Goal: Use online tool/utility: Utilize a website feature to perform a specific function

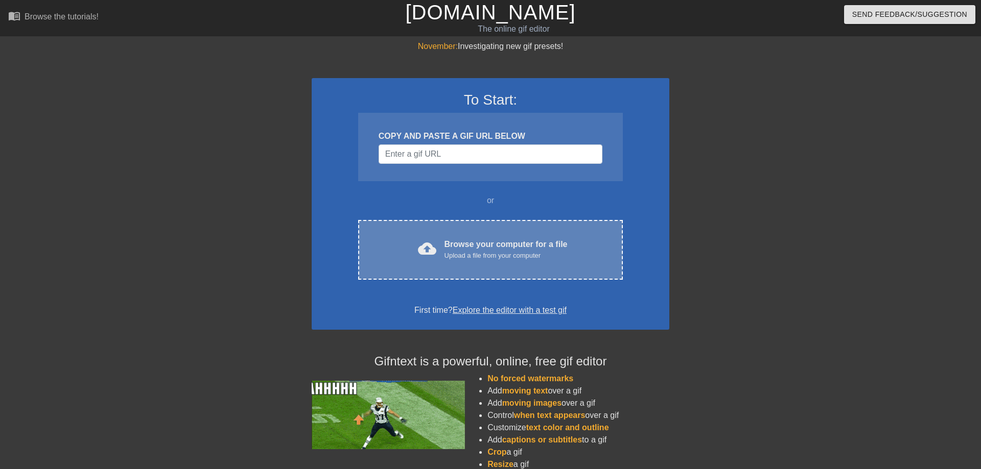
click at [473, 253] on div "Upload a file from your computer" at bounding box center [505, 256] width 123 height 10
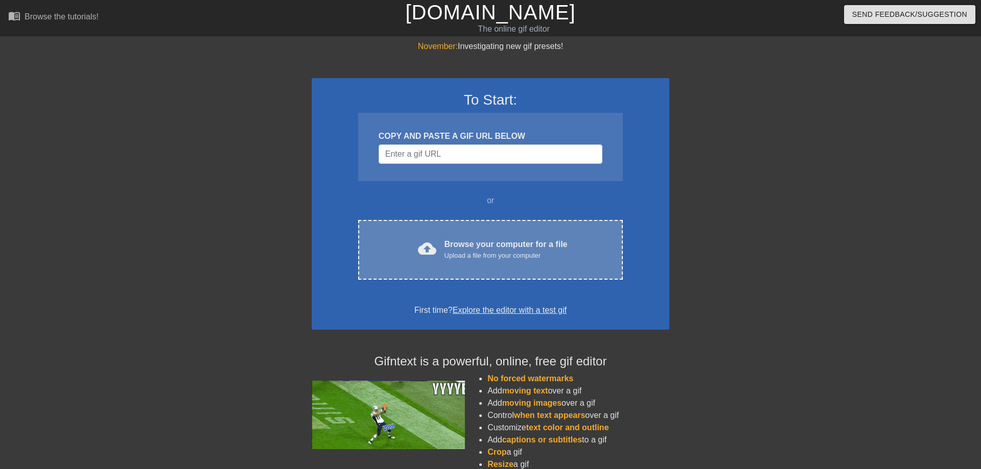
click at [493, 240] on div "Browse your computer for a file Upload a file from your computer" at bounding box center [505, 250] width 123 height 22
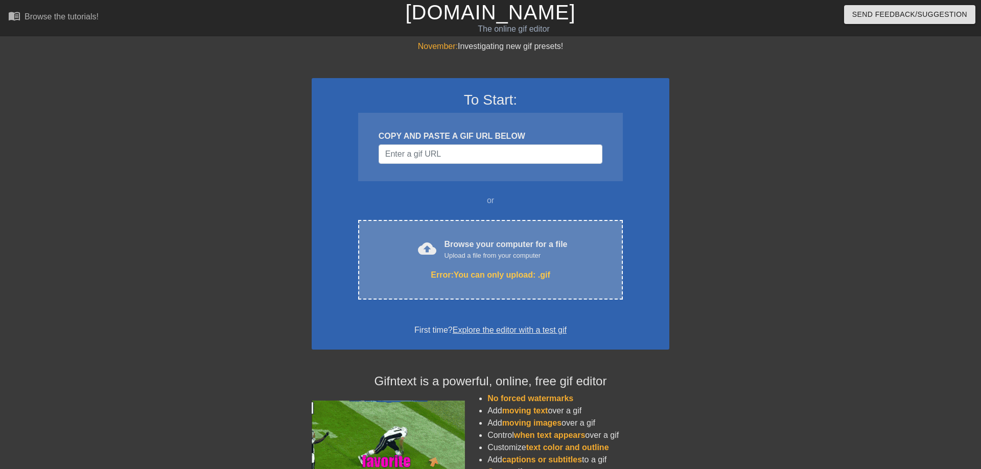
click at [514, 253] on div "Upload a file from your computer" at bounding box center [505, 256] width 123 height 10
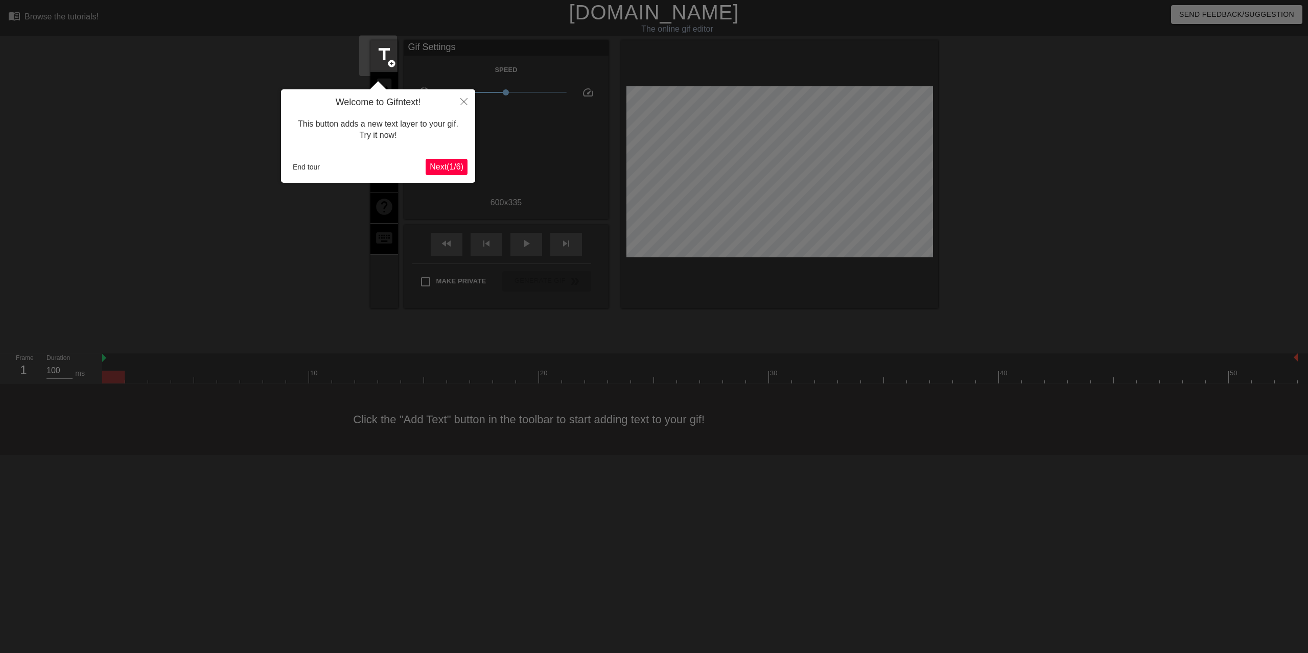
click at [452, 163] on span "Next ( 1 / 6 )" at bounding box center [447, 166] width 34 height 9
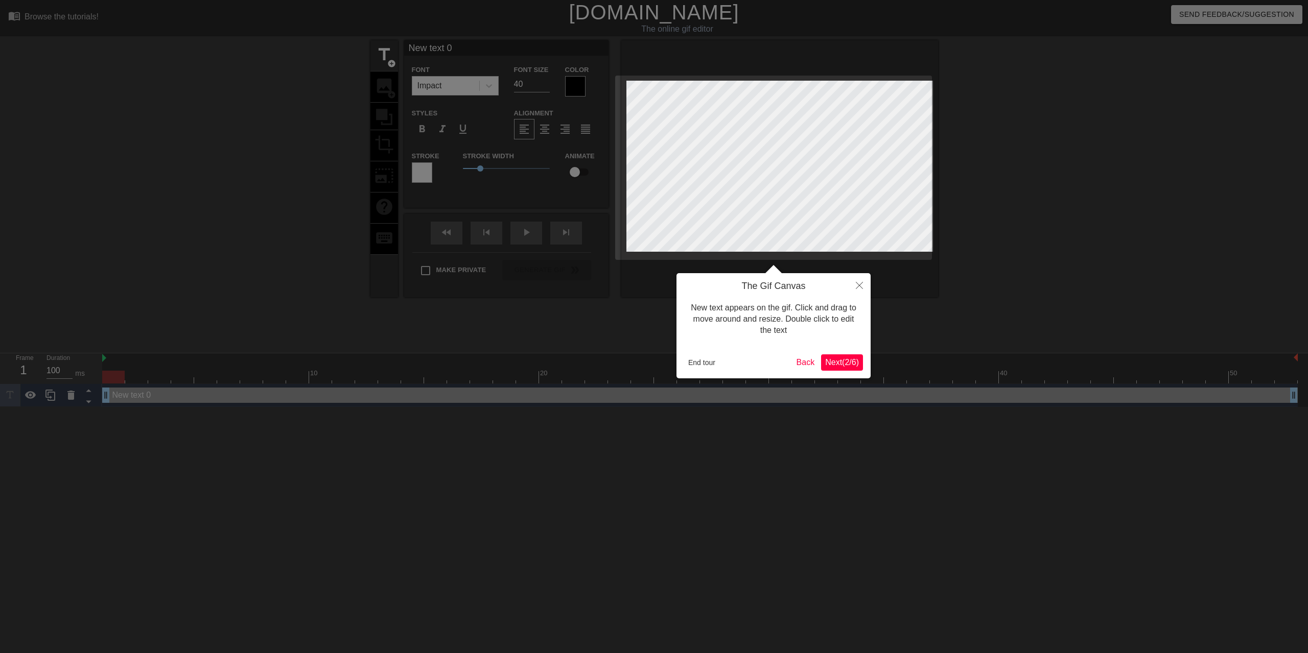
click at [843, 368] on button "Next ( 2 / 6 )" at bounding box center [842, 362] width 42 height 16
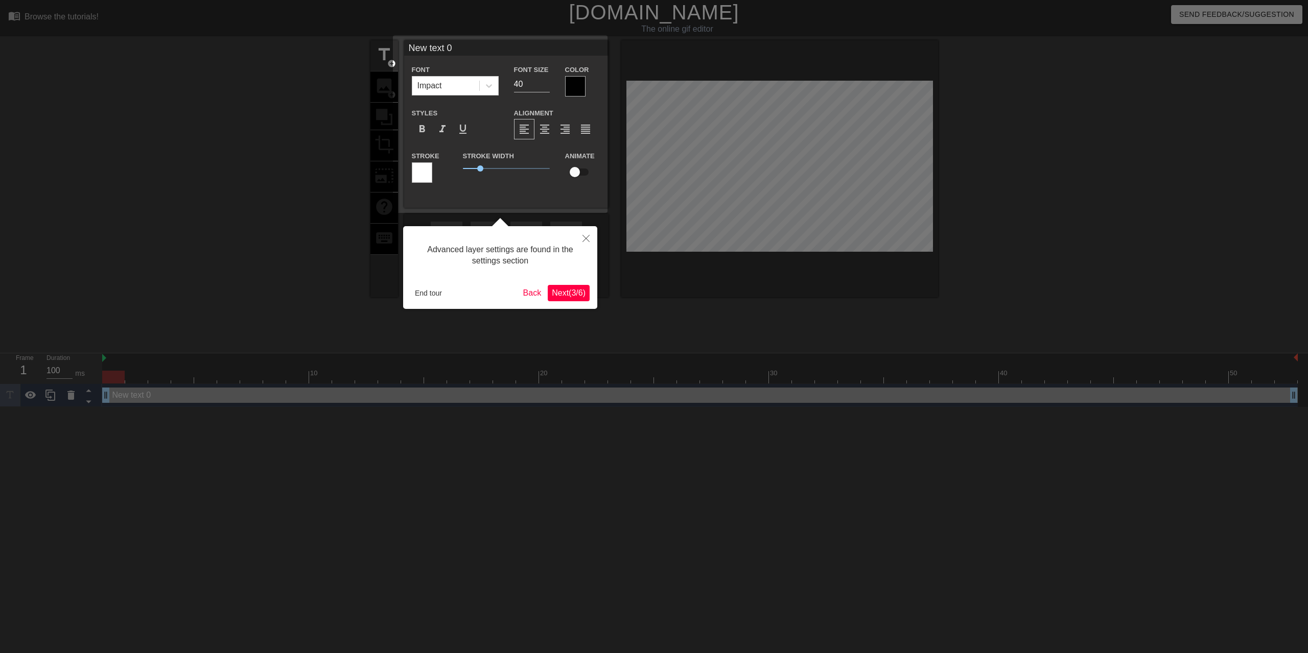
click at [583, 291] on span "Next ( 3 / 6 )" at bounding box center [569, 293] width 34 height 9
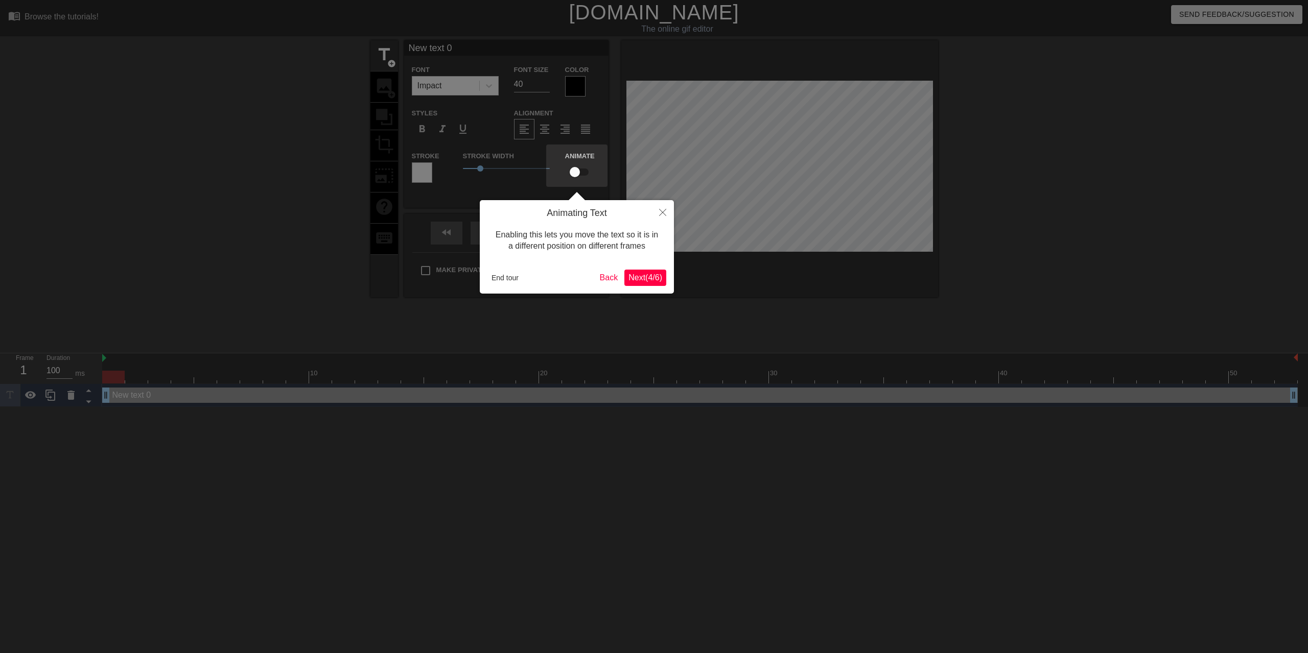
click at [650, 287] on div "Animating Text Enabling this lets you move the text so it is in a different pos…" at bounding box center [577, 246] width 194 height 93
click at [651, 275] on span "Next ( 4 / 6 )" at bounding box center [645, 277] width 34 height 9
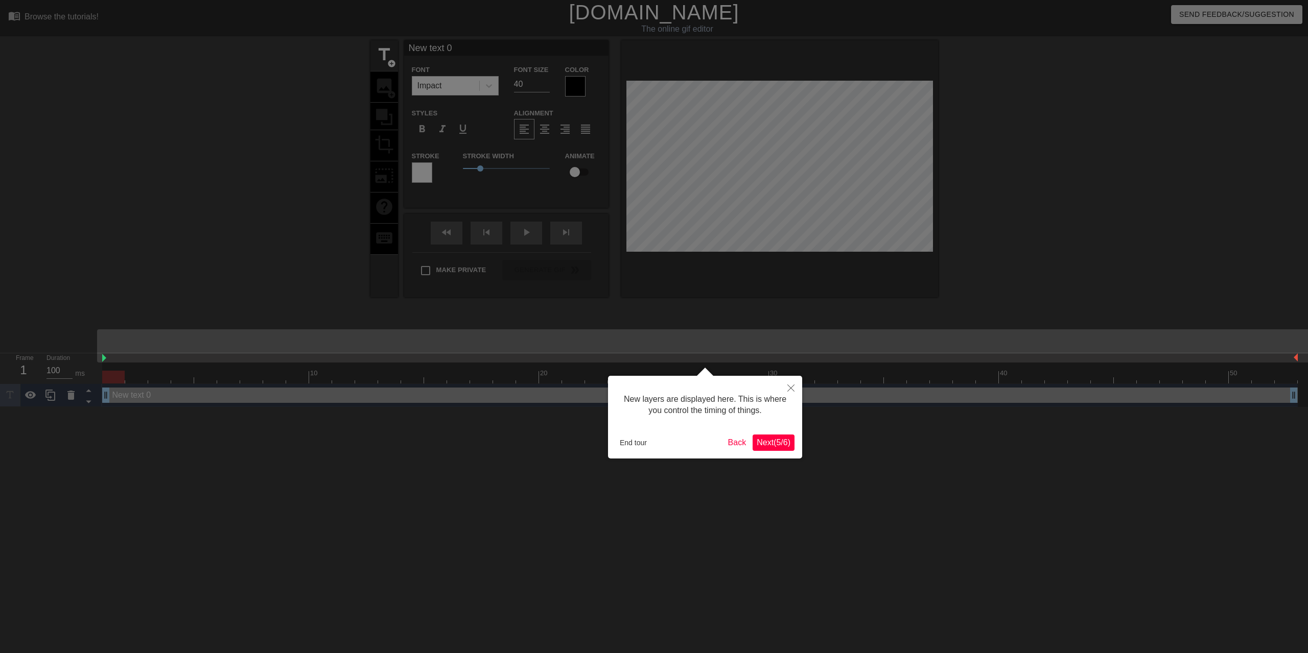
click at [780, 444] on span "Next ( 5 / 6 )" at bounding box center [773, 442] width 34 height 9
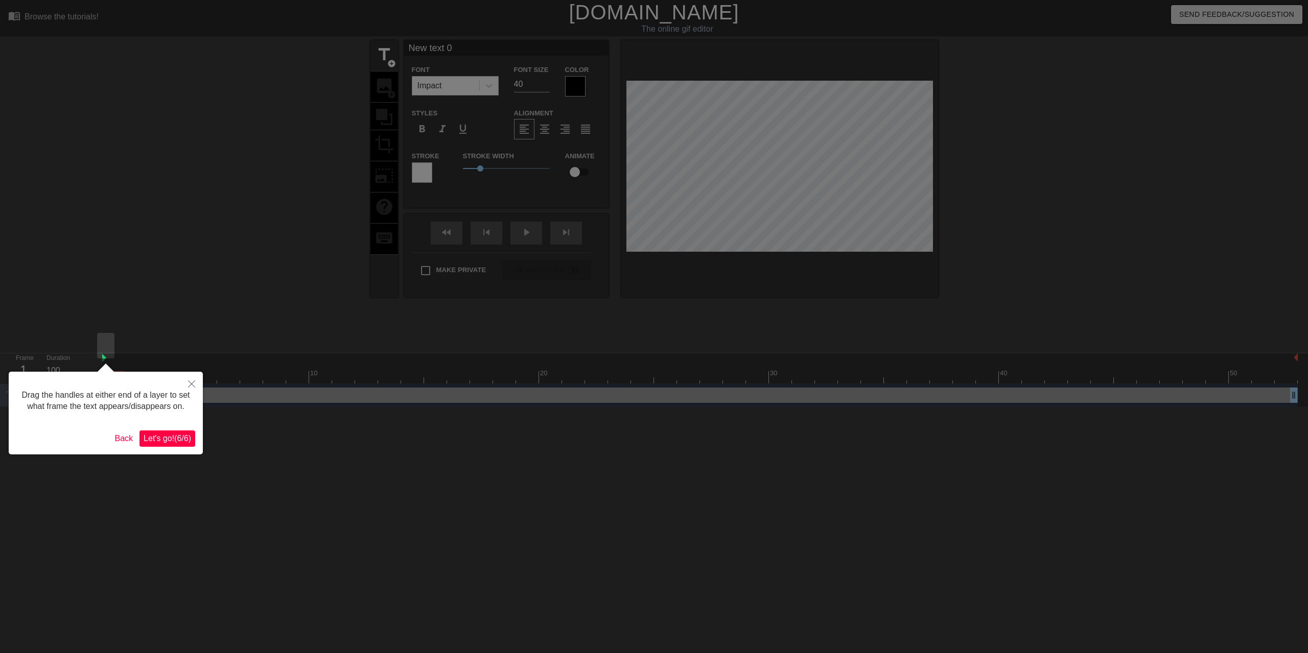
click at [181, 435] on span "Let's go! ( 6 / 6 )" at bounding box center [168, 438] width 48 height 9
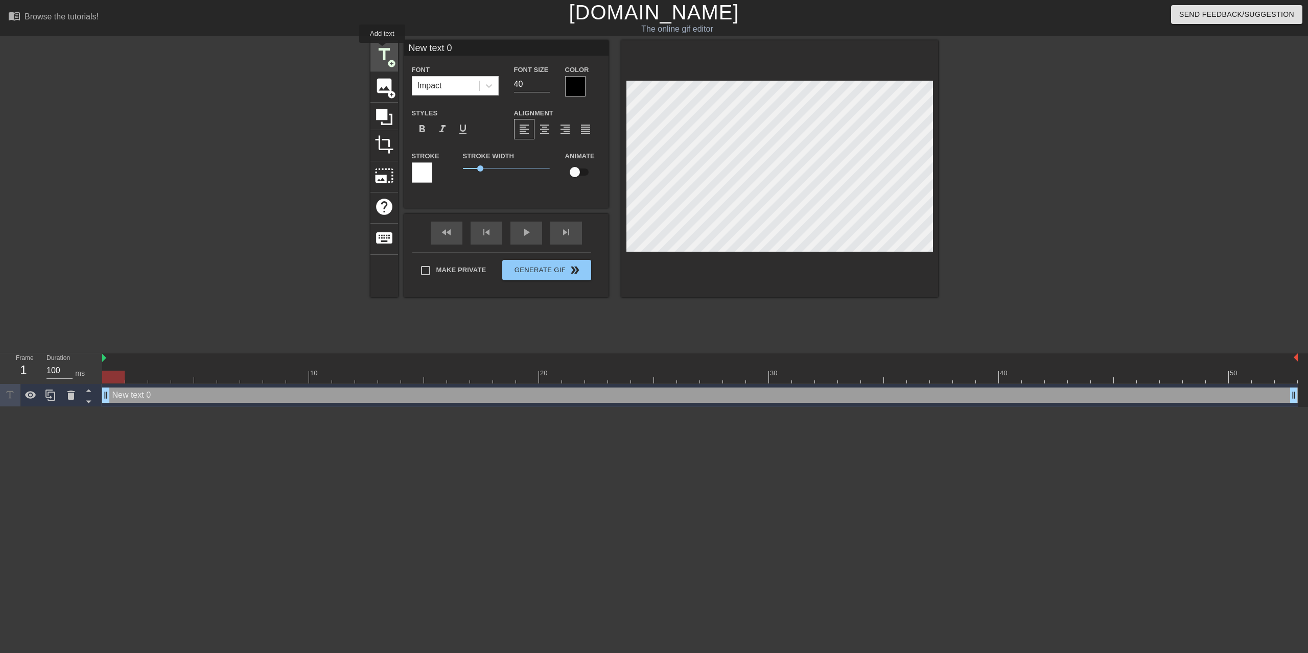
click at [382, 50] on span "title" at bounding box center [383, 54] width 19 height 19
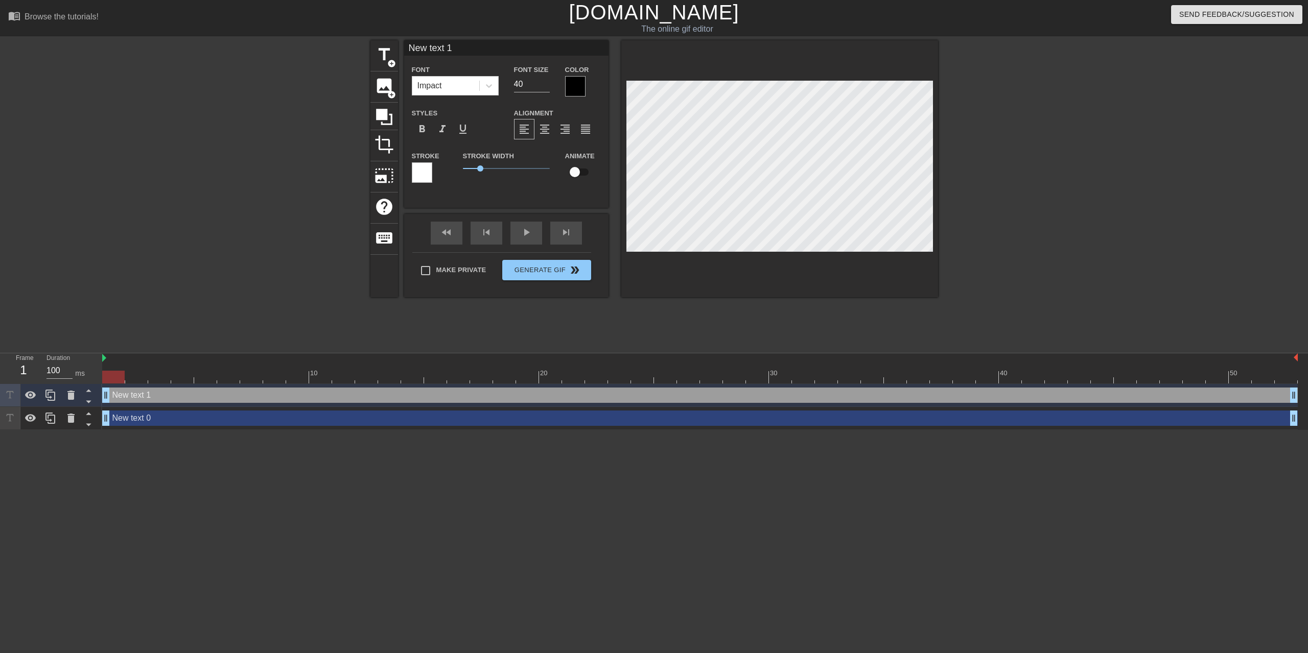
scroll to position [0, 2]
type input "D"
type textarea "D"
type input "Di"
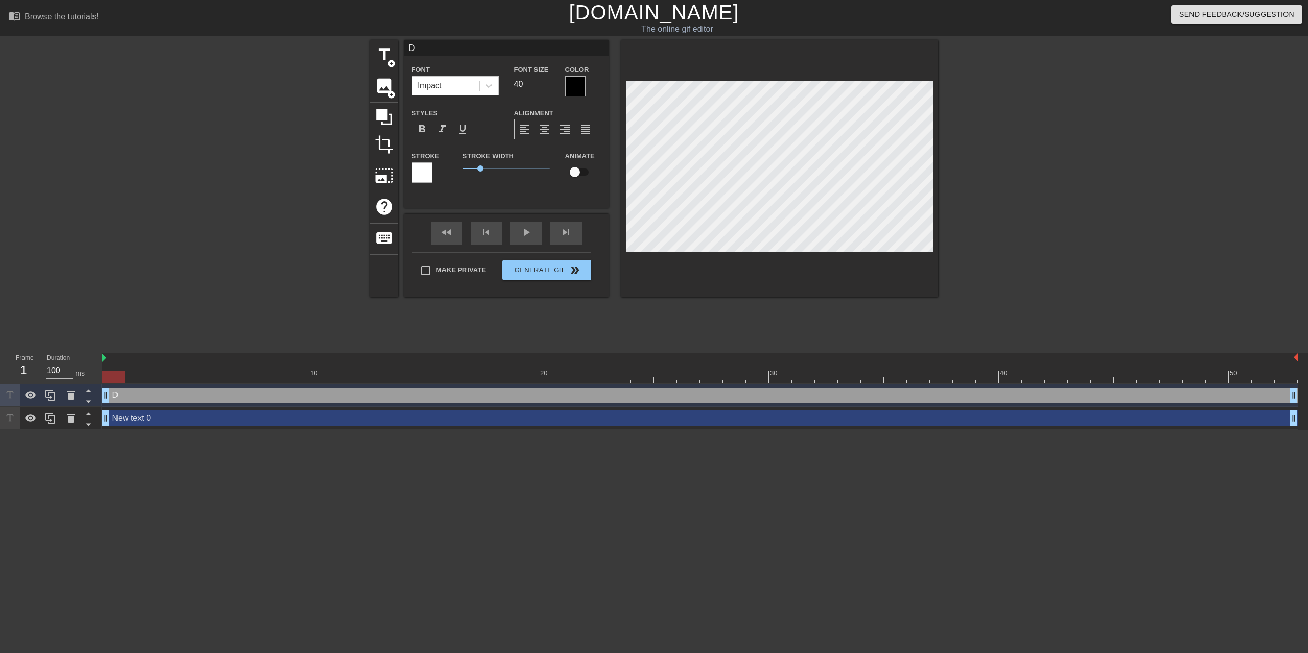
type textarea "Di"
type input "Dia"
type textarea "Dia"
type input "Diab"
type textarea "Diab"
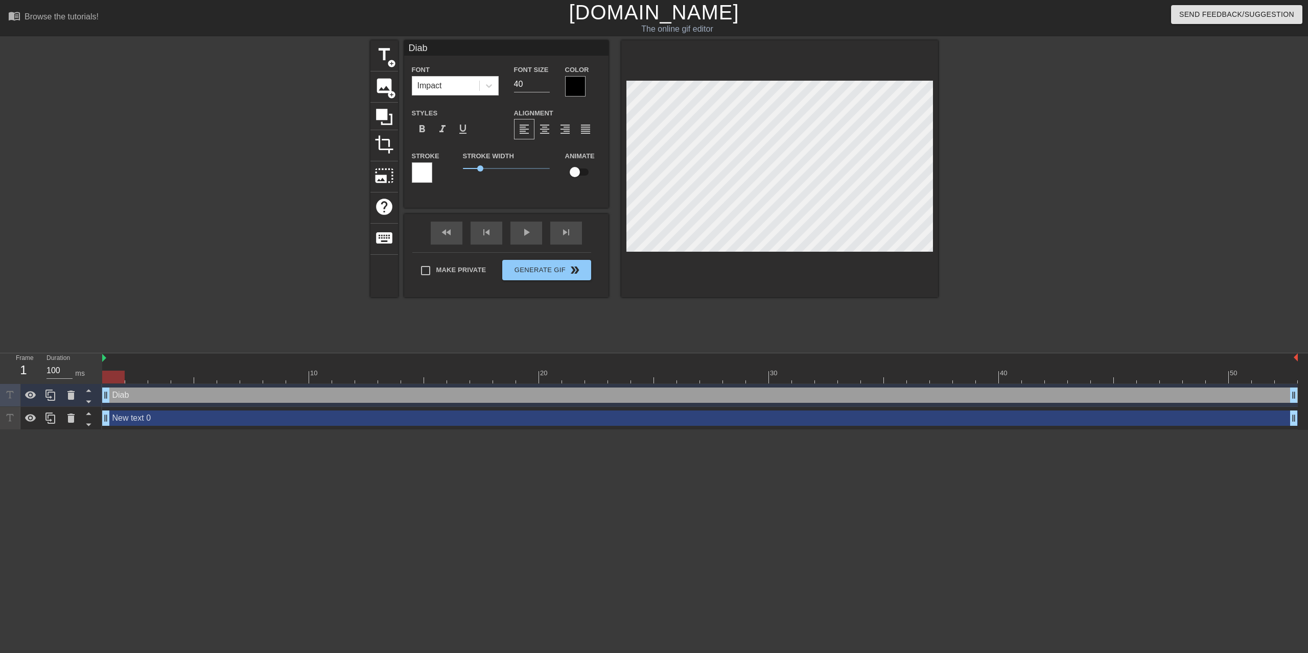
type input "Diabl"
type textarea "Diabl"
type input "Diablo"
type textarea "Diablo"
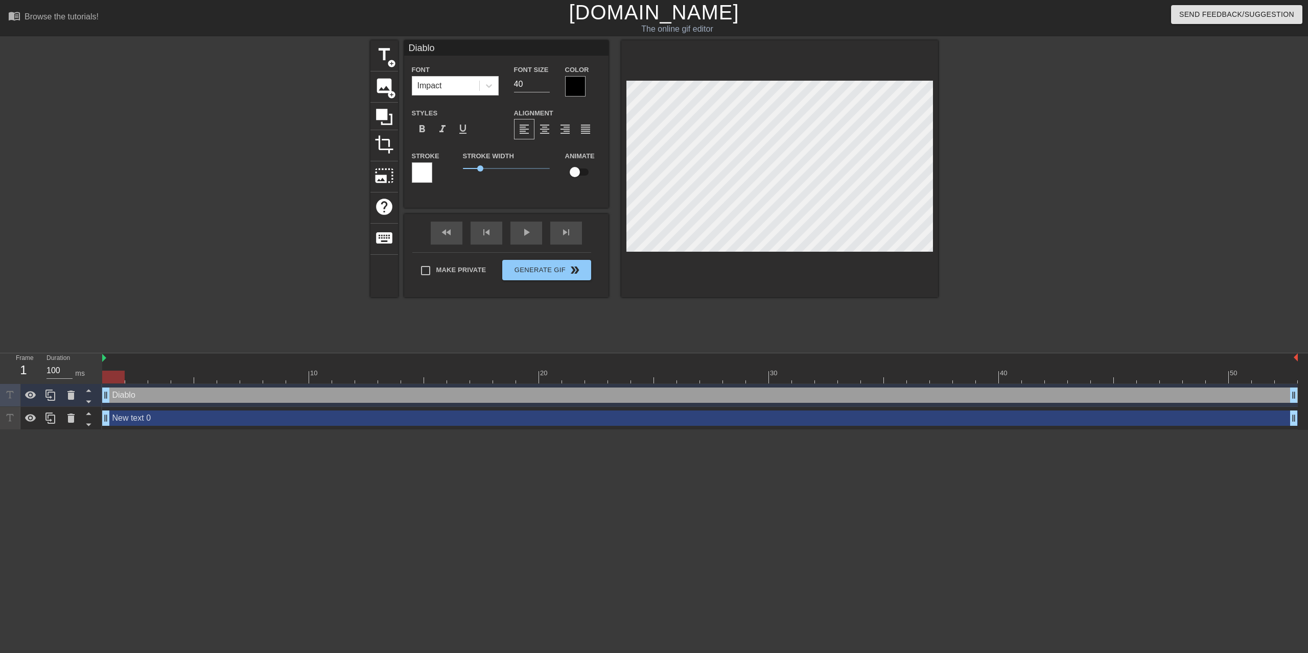
click at [980, 173] on div "title add_circle image add_circle crop photo_size_select_large help keyboard Di…" at bounding box center [654, 193] width 1308 height 306
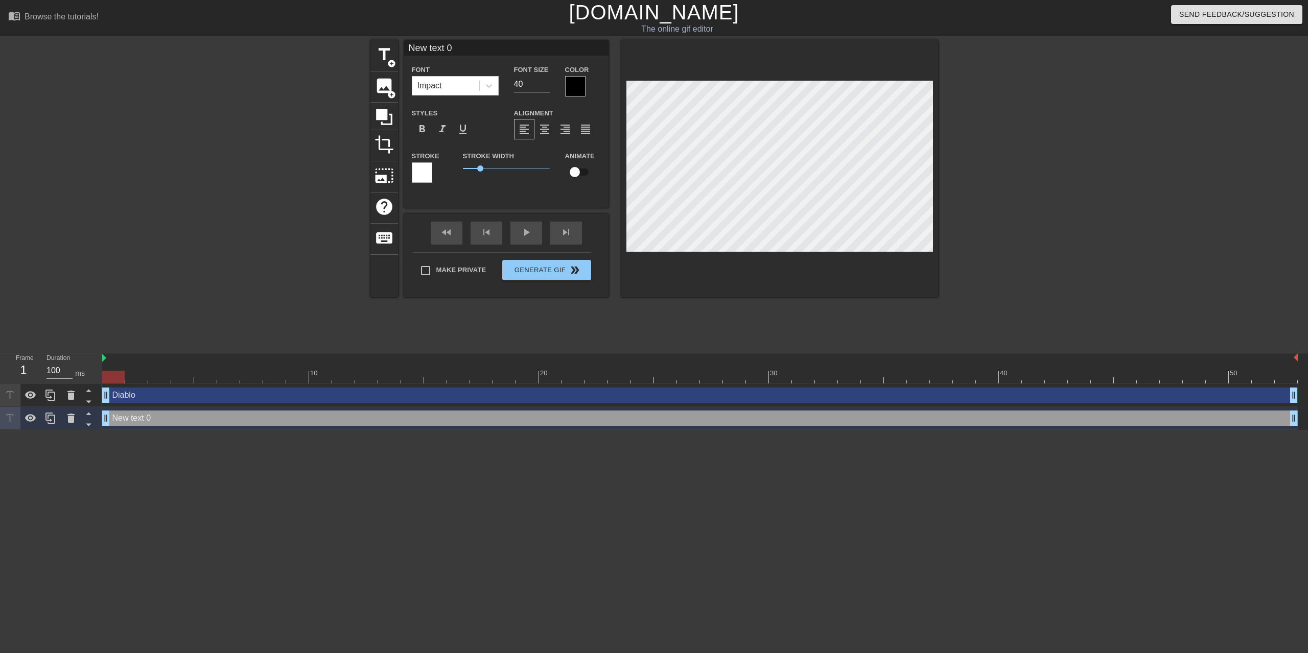
scroll to position [0, 2]
type input "R"
type textarea "R"
type input "Ro"
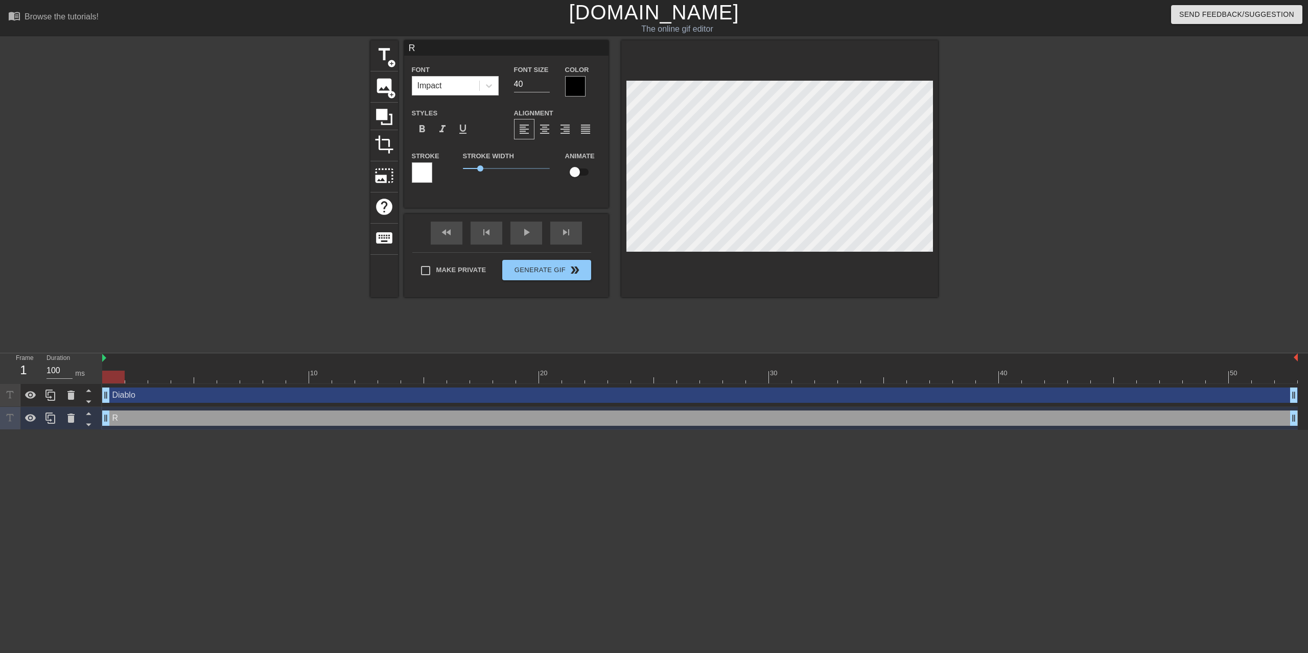
type textarea "Ro"
type input "Roc"
type textarea "Roc"
type input "Rock"
type textarea "Rock"
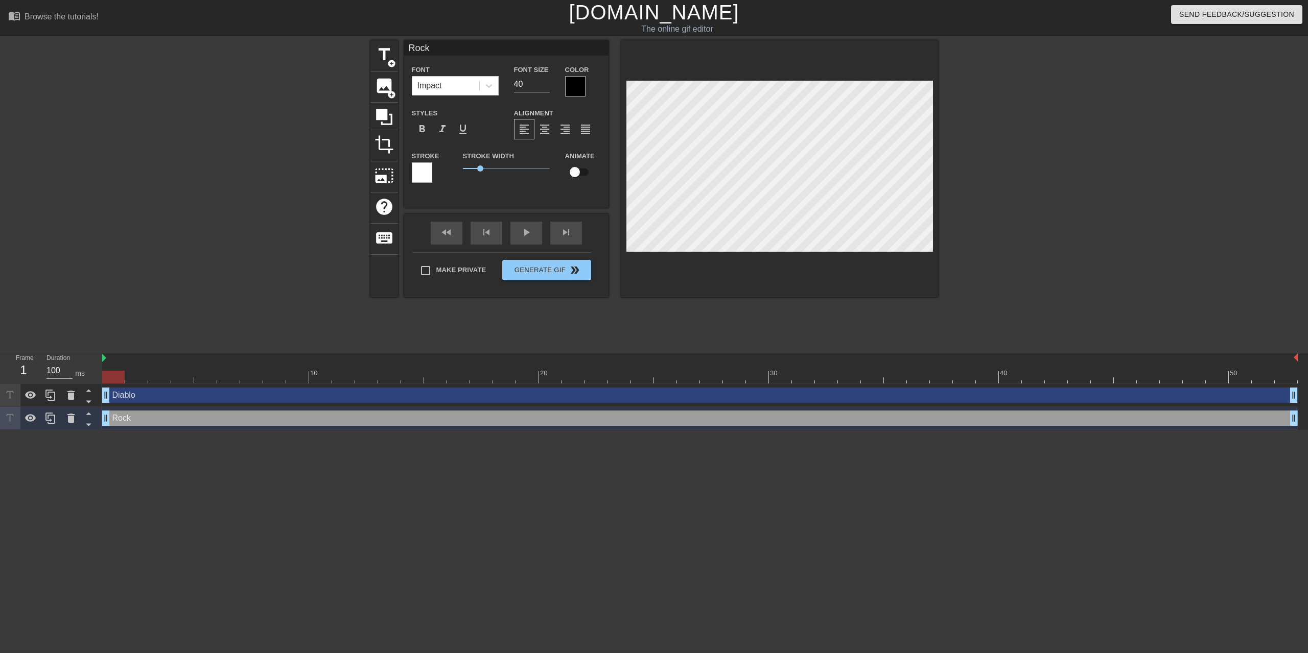
click at [566, 85] on div at bounding box center [575, 86] width 20 height 20
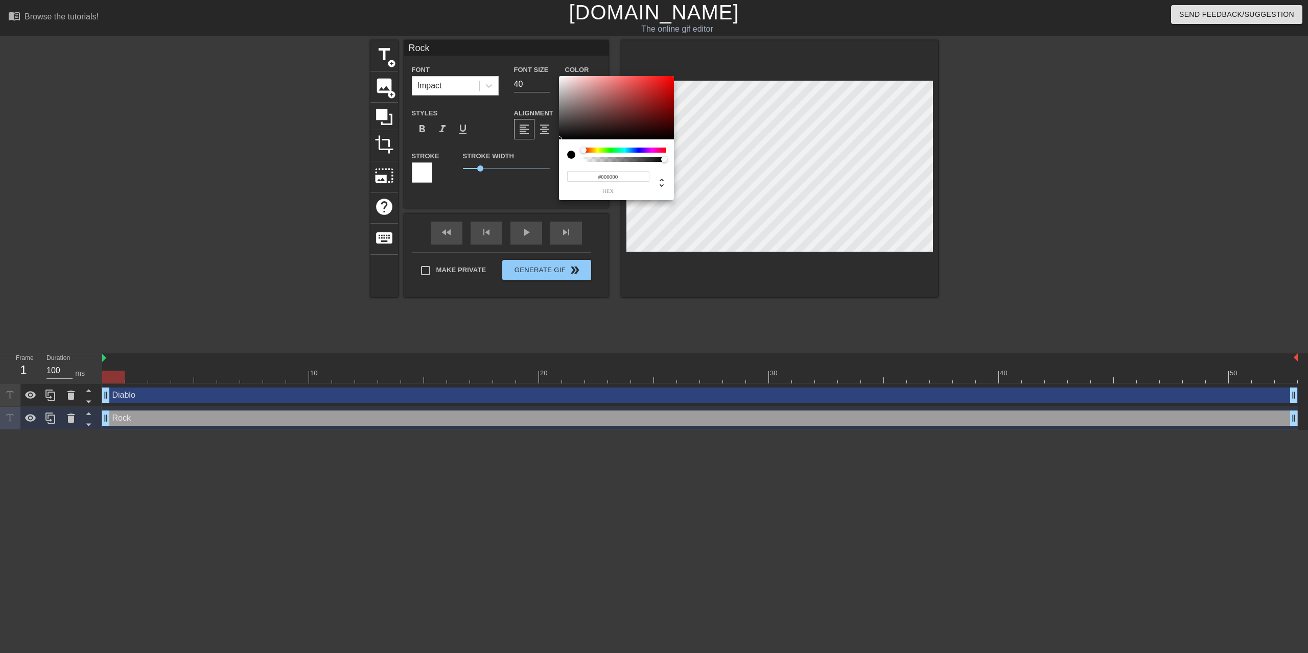
type input "0"
type input "1"
drag, startPoint x: 662, startPoint y: 160, endPoint x: 621, endPoint y: 151, distance: 42.4
click at [674, 159] on div "0 r 0 g 0 b 1 a" at bounding box center [616, 138] width 115 height 124
click at [567, 152] on div at bounding box center [575, 155] width 16 height 14
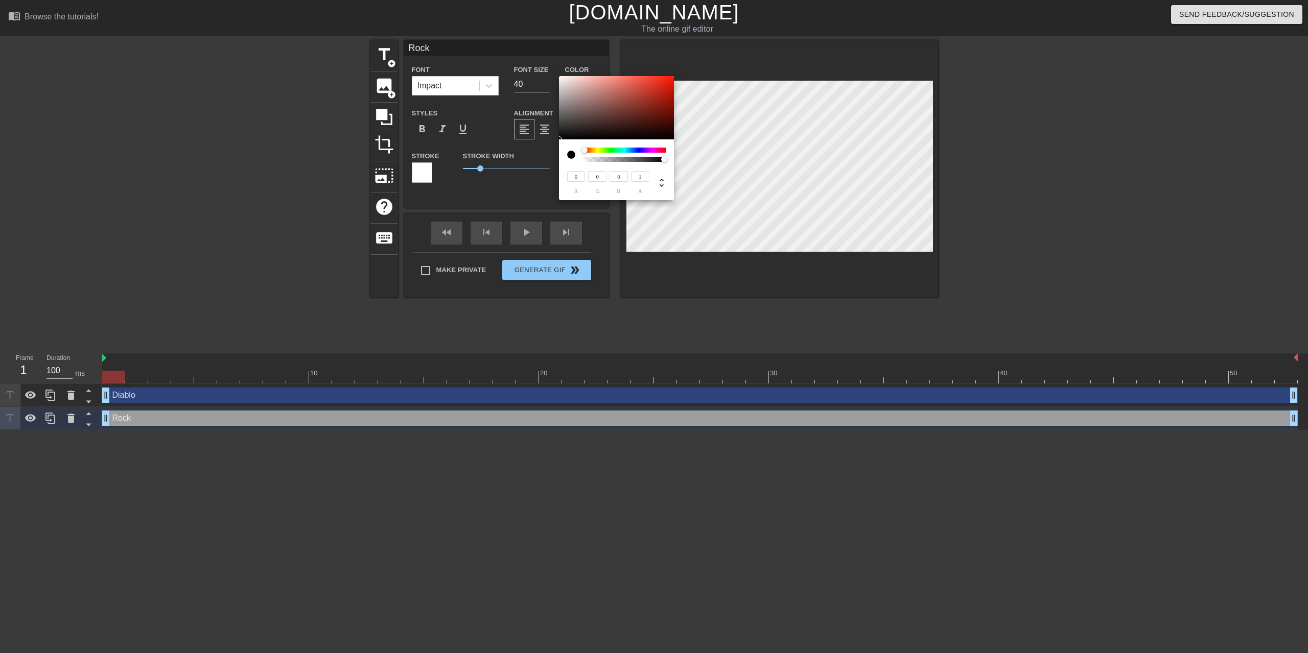
type input "48"
type input "46"
type input "57"
type input "54"
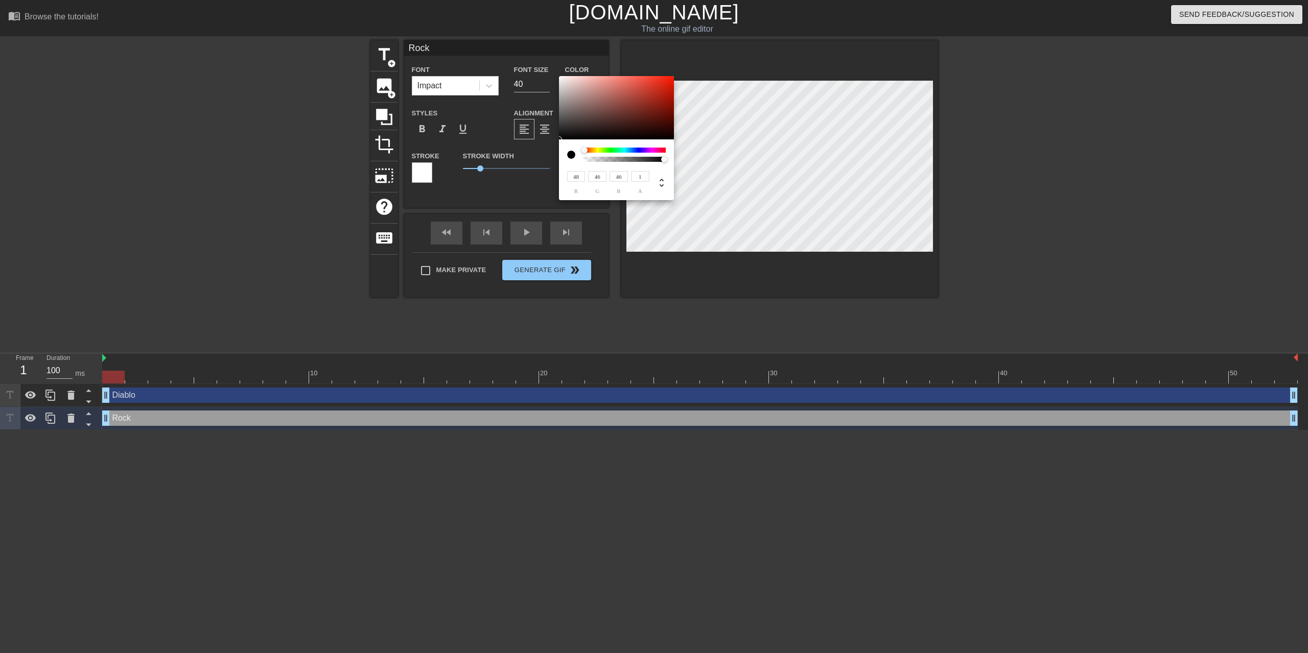
type input "54"
type input "139"
type input "130"
type input "193"
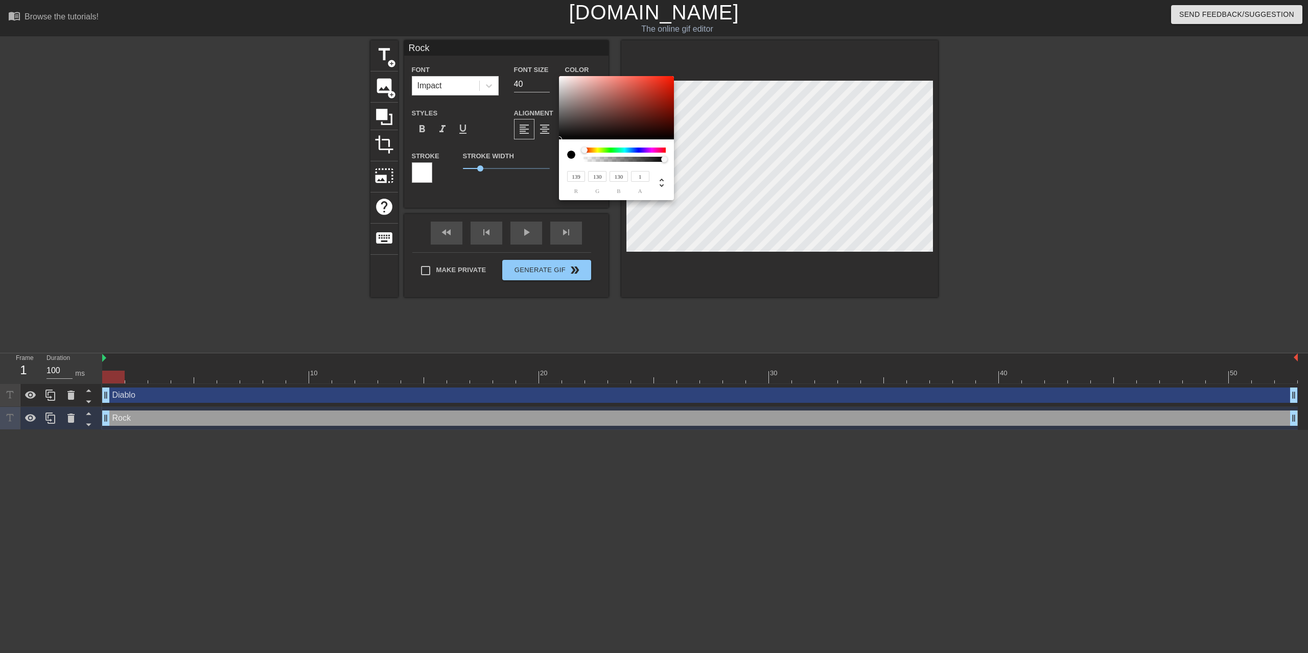
type input "183"
type input "211"
type input "203"
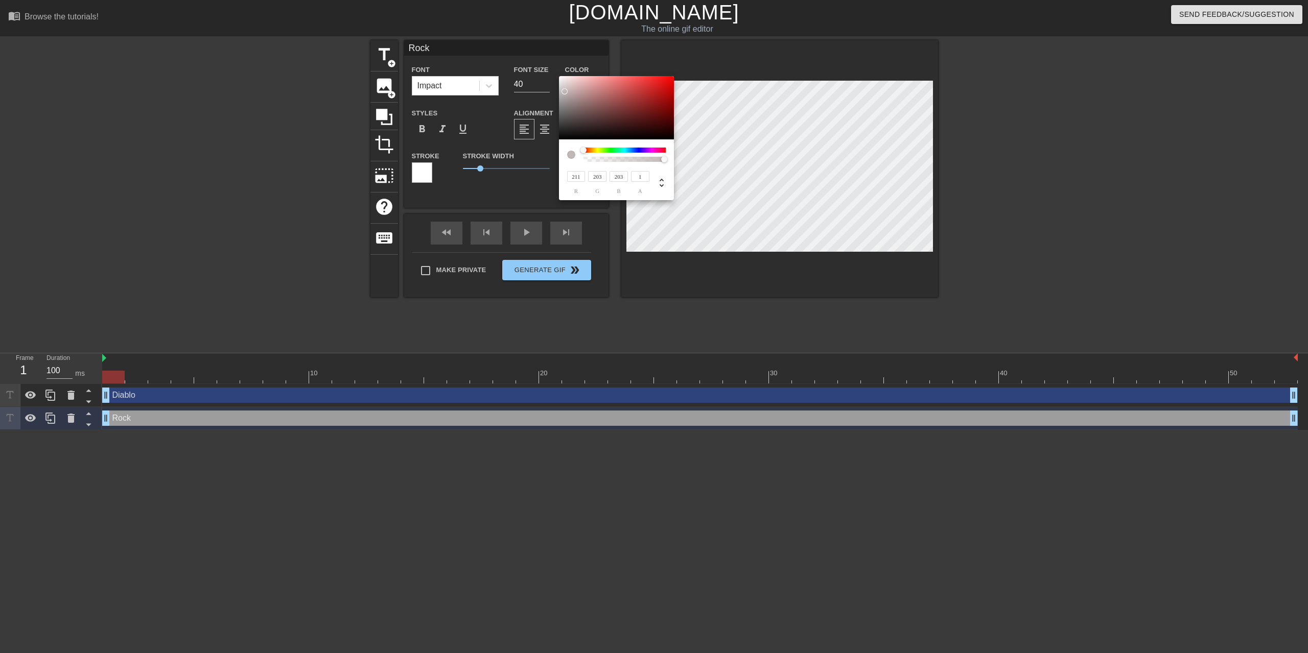
type input "226"
type input "220"
type input "254"
type input "198"
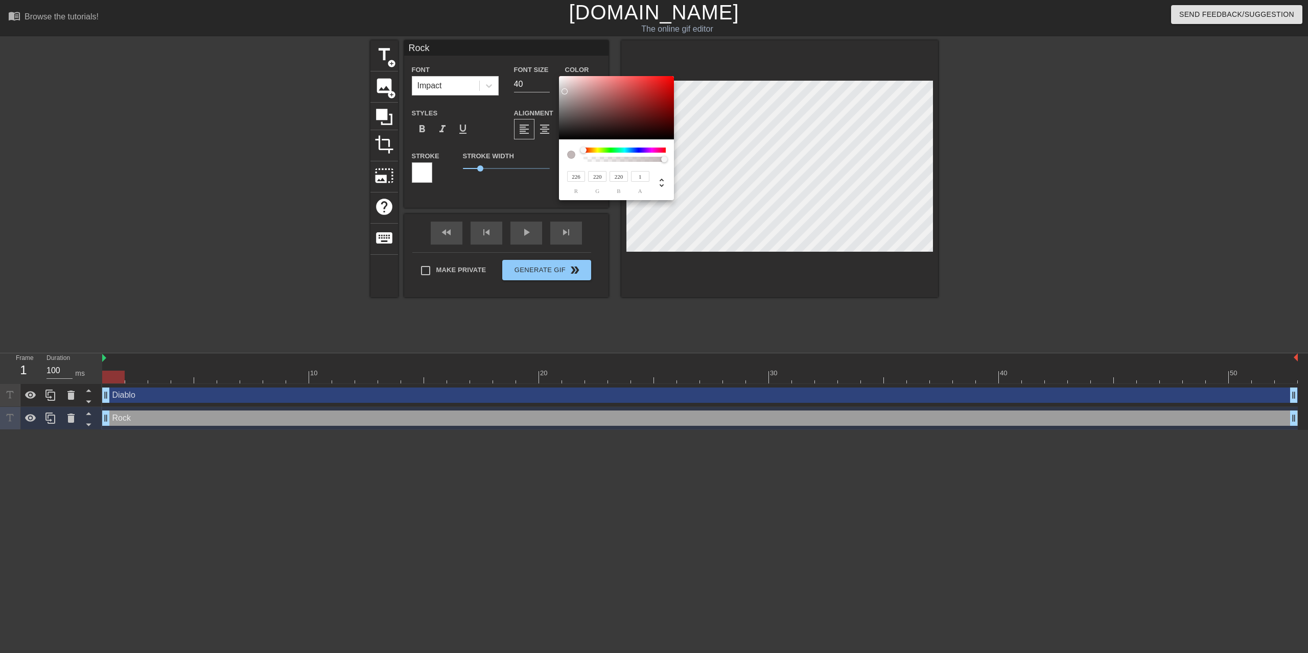
type input "198"
type input "255"
drag, startPoint x: 564, startPoint y: 127, endPoint x: 564, endPoint y: 72, distance: 55.7
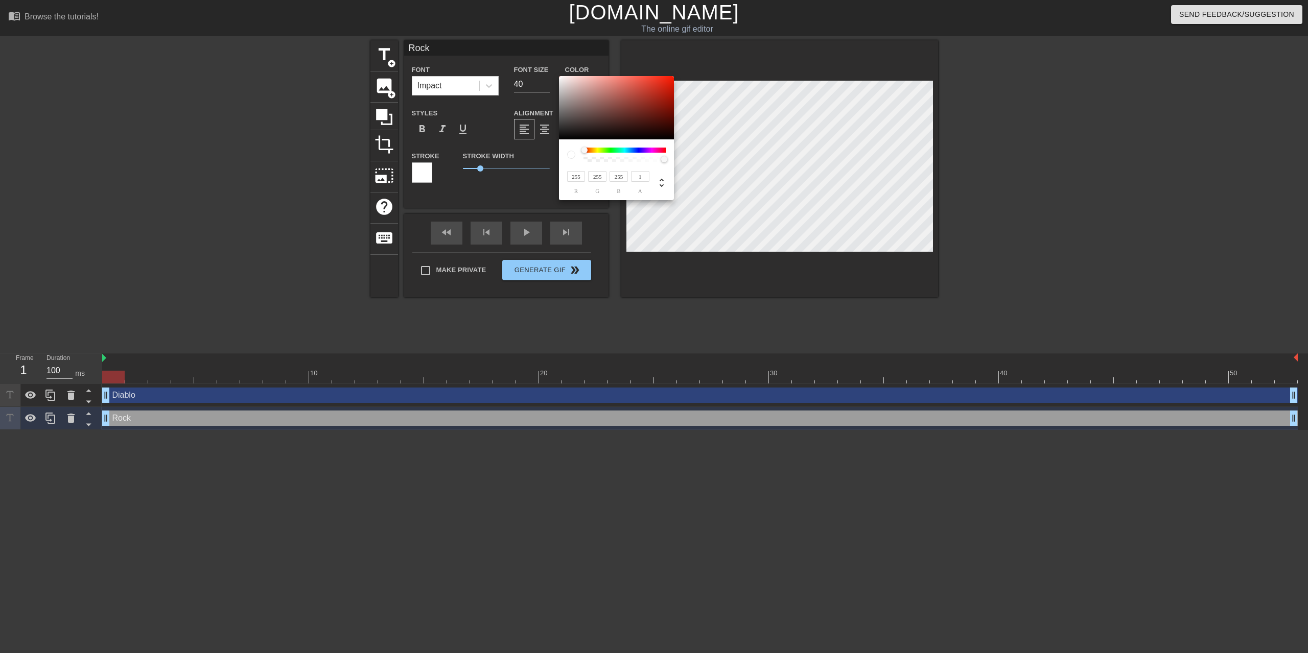
click at [559, 76] on div at bounding box center [616, 107] width 115 height 63
type input "1"
drag, startPoint x: 663, startPoint y: 161, endPoint x: 709, endPoint y: 155, distance: 46.8
click at [674, 155] on div "255 r 255 g 255 b 1 a" at bounding box center [616, 138] width 115 height 124
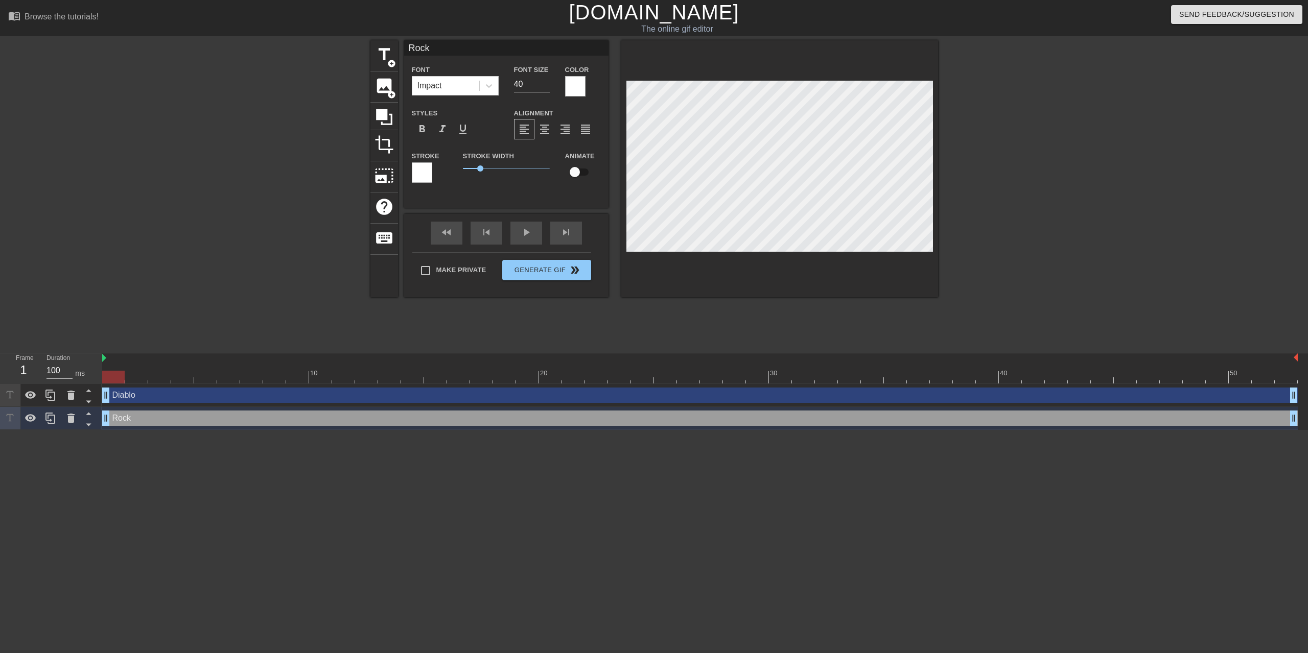
drag, startPoint x: 179, startPoint y: 349, endPoint x: 194, endPoint y: 349, distance: 14.8
click at [194, 388] on div "Diablo drag_handle drag_handle" at bounding box center [699, 395] width 1195 height 15
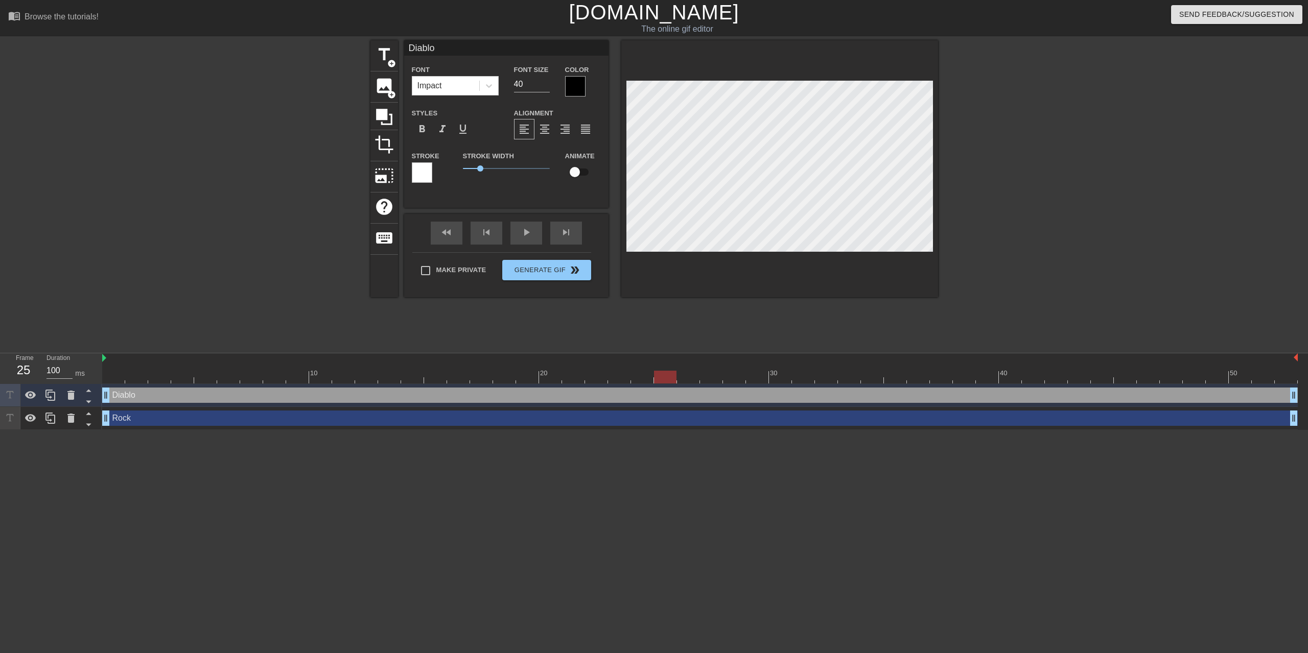
drag, startPoint x: 149, startPoint y: 323, endPoint x: 660, endPoint y: 317, distance: 511.8
click at [660, 353] on div "10 20 30 40 50" at bounding box center [699, 368] width 1195 height 30
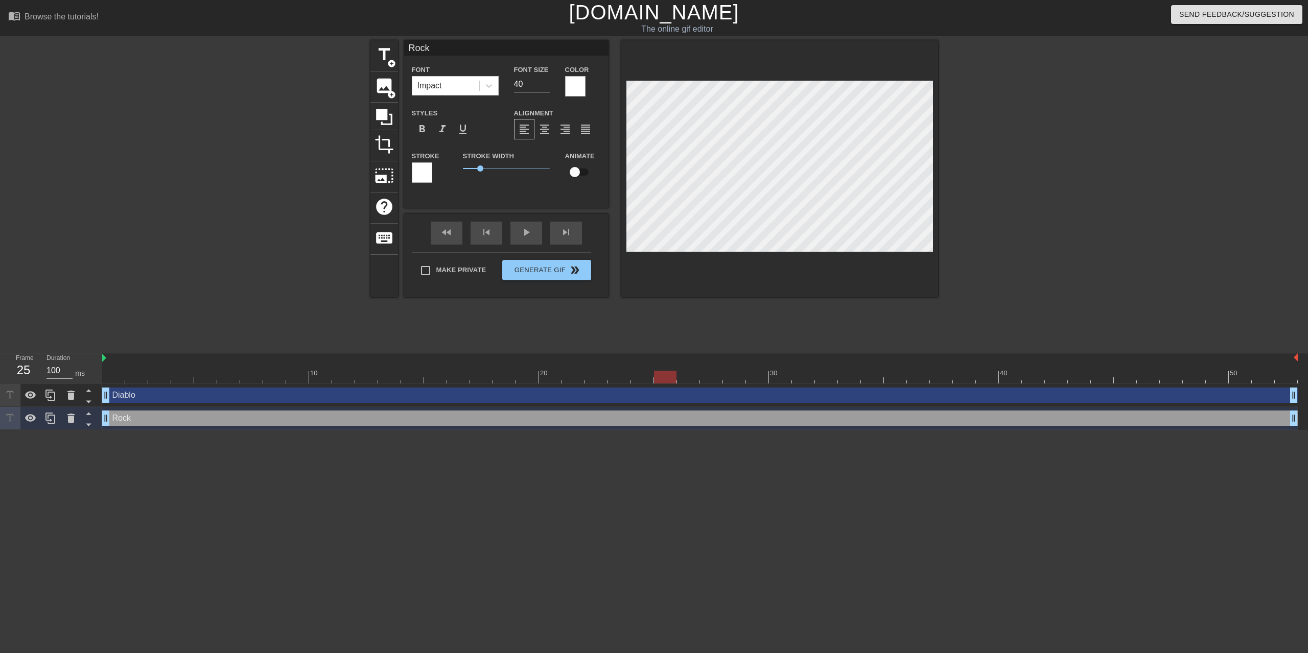
drag, startPoint x: 655, startPoint y: 326, endPoint x: 673, endPoint y: 325, distance: 17.9
click at [673, 371] on div at bounding box center [665, 377] width 22 height 13
drag, startPoint x: 692, startPoint y: 324, endPoint x: 903, endPoint y: 318, distance: 211.0
click at [903, 353] on div "10 20 30 40 50" at bounding box center [699, 368] width 1195 height 30
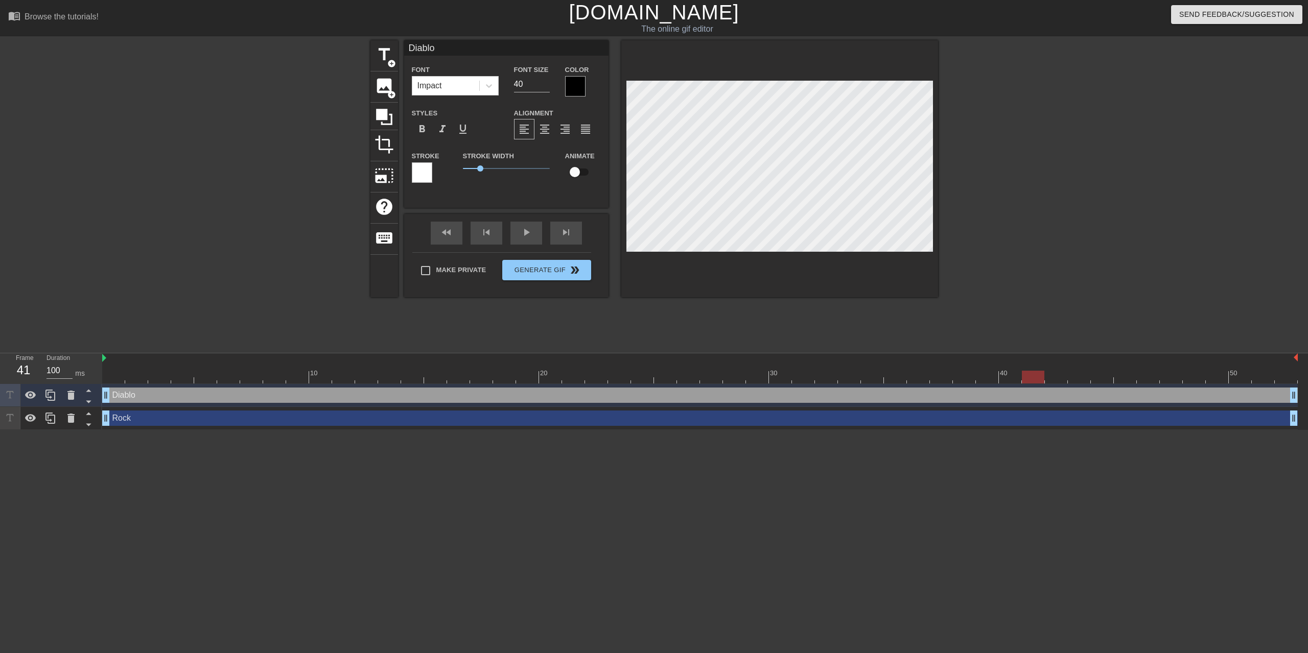
drag, startPoint x: 940, startPoint y: 327, endPoint x: 1040, endPoint y: 321, distance: 99.8
click at [980, 353] on div "10 20 30 40 50" at bounding box center [699, 368] width 1195 height 30
drag, startPoint x: 1031, startPoint y: 320, endPoint x: 1139, endPoint y: 276, distance: 116.9
click at [980, 364] on div "10 20 30 40 50" at bounding box center [699, 372] width 1195 height 16
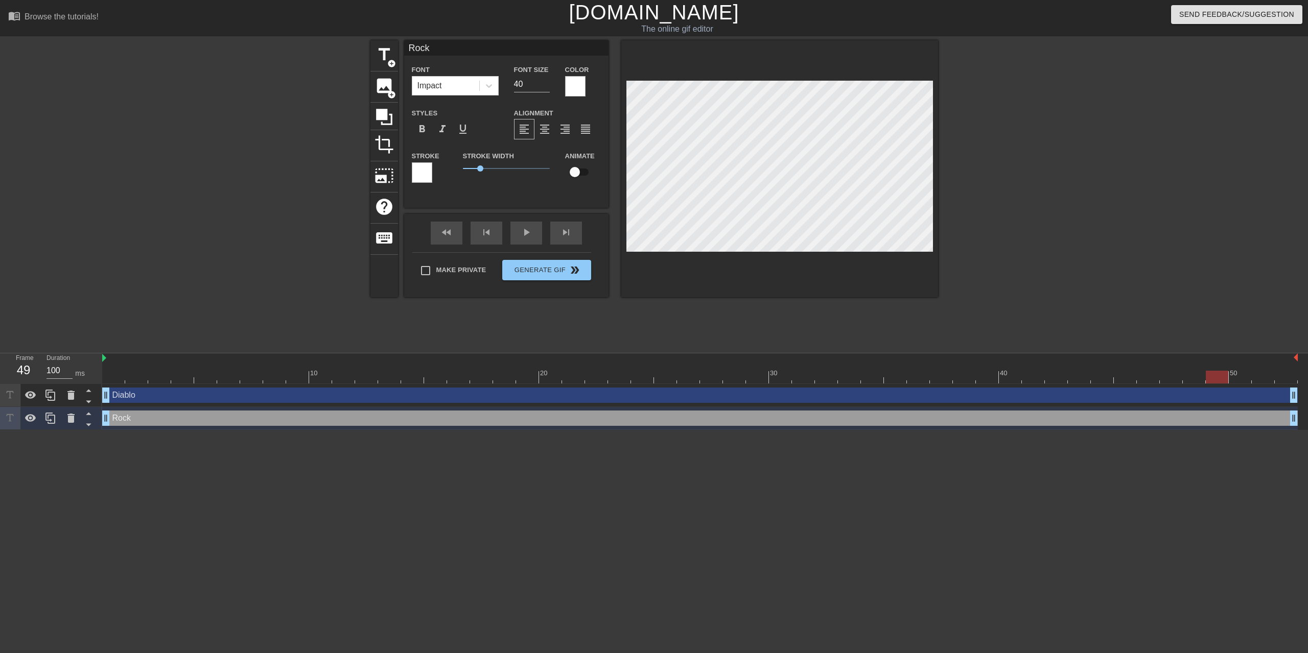
click at [928, 156] on div at bounding box center [779, 168] width 317 height 257
click at [931, 165] on div at bounding box center [779, 168] width 317 height 257
type input "Diablo"
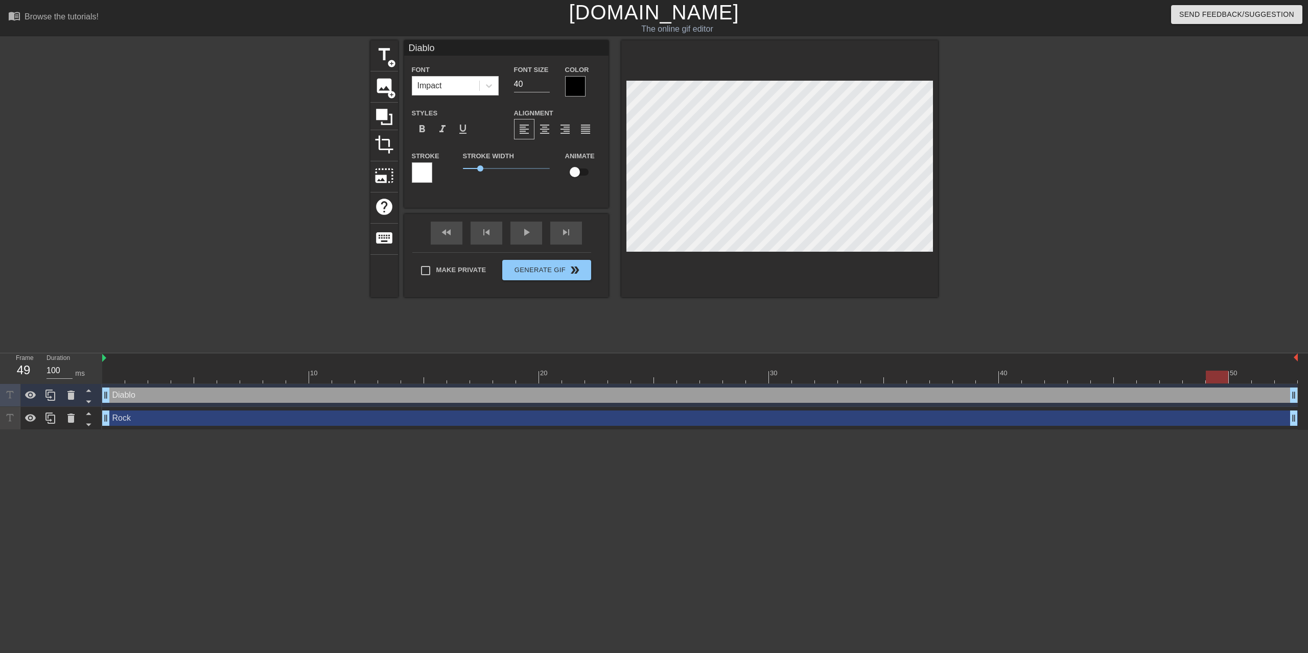
scroll to position [0, 1]
click at [783, 83] on div at bounding box center [779, 168] width 317 height 257
drag, startPoint x: 1244, startPoint y: 327, endPoint x: 1287, endPoint y: 325, distance: 43.0
click at [980, 371] on div at bounding box center [699, 377] width 1195 height 13
click at [980, 371] on div at bounding box center [1285, 377] width 22 height 13
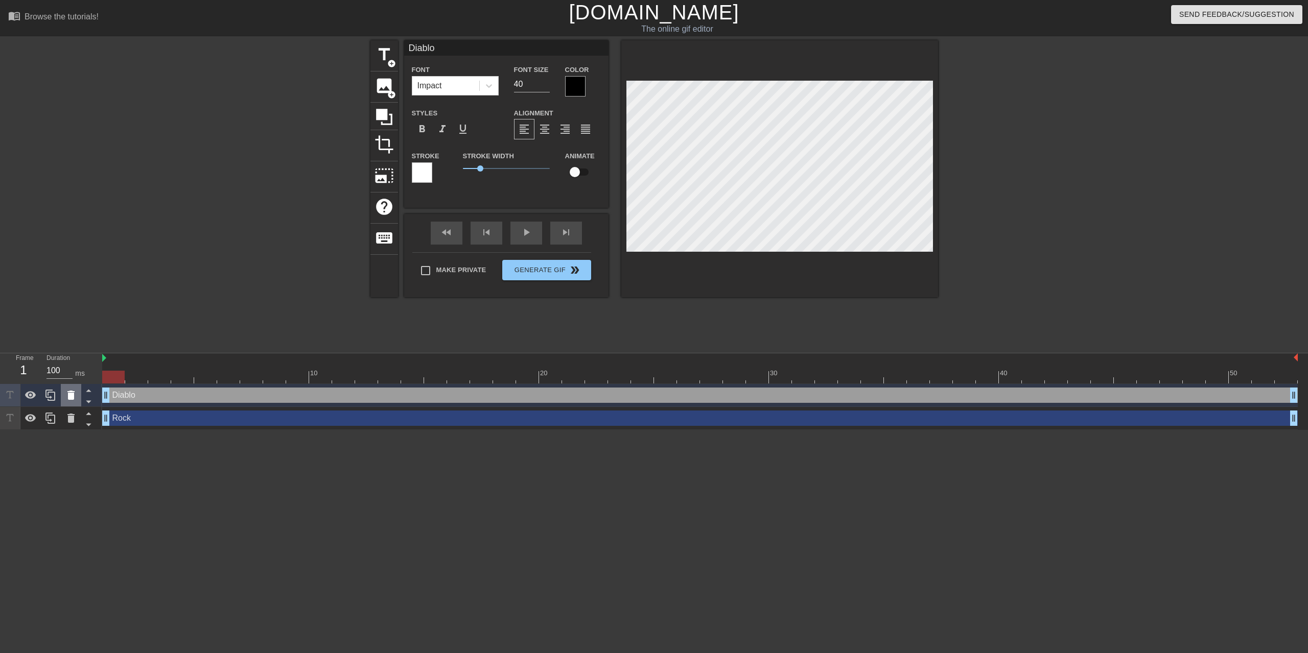
drag, startPoint x: 316, startPoint y: 327, endPoint x: 75, endPoint y: 335, distance: 241.2
click at [75, 353] on div "Frame 1 Duration 100 ms 10 20 30 40 50 Diablo drag_handle drag_handle Rock drag…" at bounding box center [654, 391] width 1308 height 77
drag, startPoint x: 356, startPoint y: 325, endPoint x: 69, endPoint y: 329, distance: 286.6
click at [69, 353] on div "Frame 1 Duration 100 ms 10 20 30 40 50 Diablo drag_handle drag_handle Rock drag…" at bounding box center [654, 391] width 1308 height 77
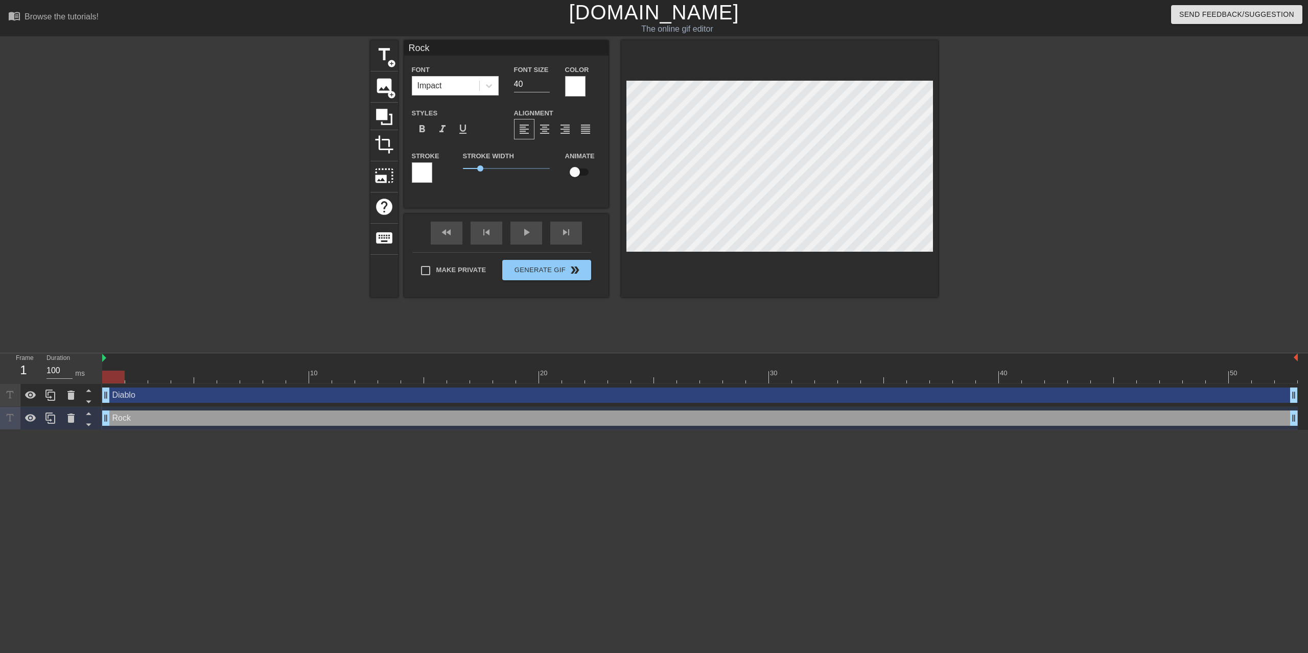
click at [292, 388] on div "Diablo drag_handle drag_handle" at bounding box center [699, 395] width 1195 height 15
type input "Diablo"
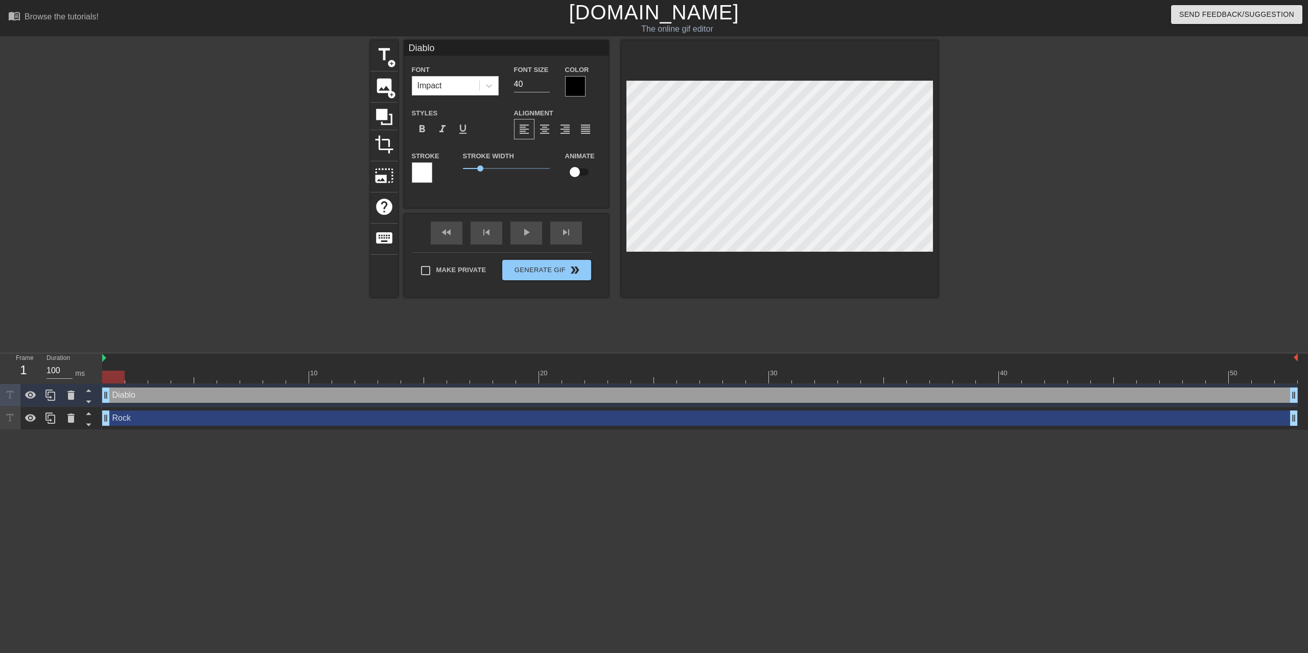
drag, startPoint x: 104, startPoint y: 308, endPoint x: 159, endPoint y: 319, distance: 56.2
click at [93, 353] on div "Frame 1 Duration 100 ms 10 20 30 40 50 Diablo drag_handle drag_handle Rock drag…" at bounding box center [654, 391] width 1308 height 77
click at [159, 364] on div at bounding box center [159, 370] width 23 height 13
click at [460, 403] on html "menu_book Browse the tutorials! Gifntext.com The online gif editor Send Feedbac…" at bounding box center [654, 215] width 1308 height 430
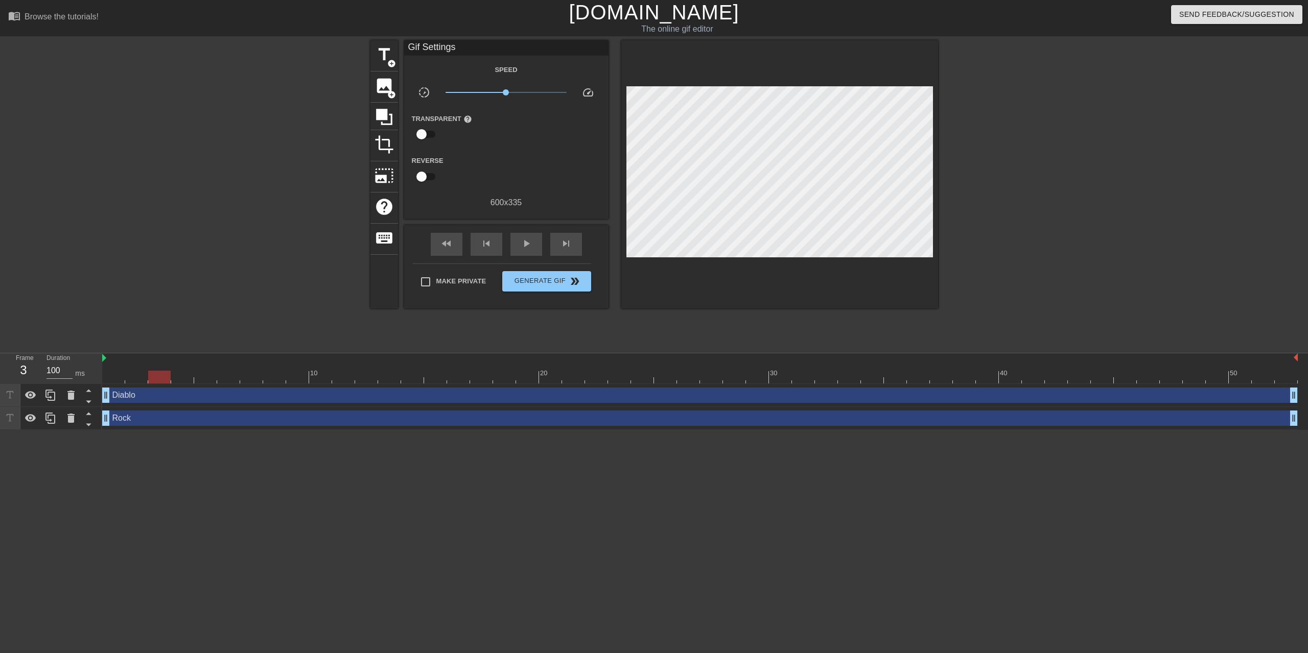
click at [153, 371] on div at bounding box center [159, 377] width 22 height 13
click at [165, 310] on div "menu_book Browse the tutorials! Gifntext.com The online gif editor Send Feedbac…" at bounding box center [654, 215] width 1308 height 430
click at [160, 353] on div at bounding box center [699, 358] width 1195 height 10
click at [143, 371] on div at bounding box center [699, 377] width 1195 height 13
click at [167, 371] on div at bounding box center [699, 377] width 1195 height 13
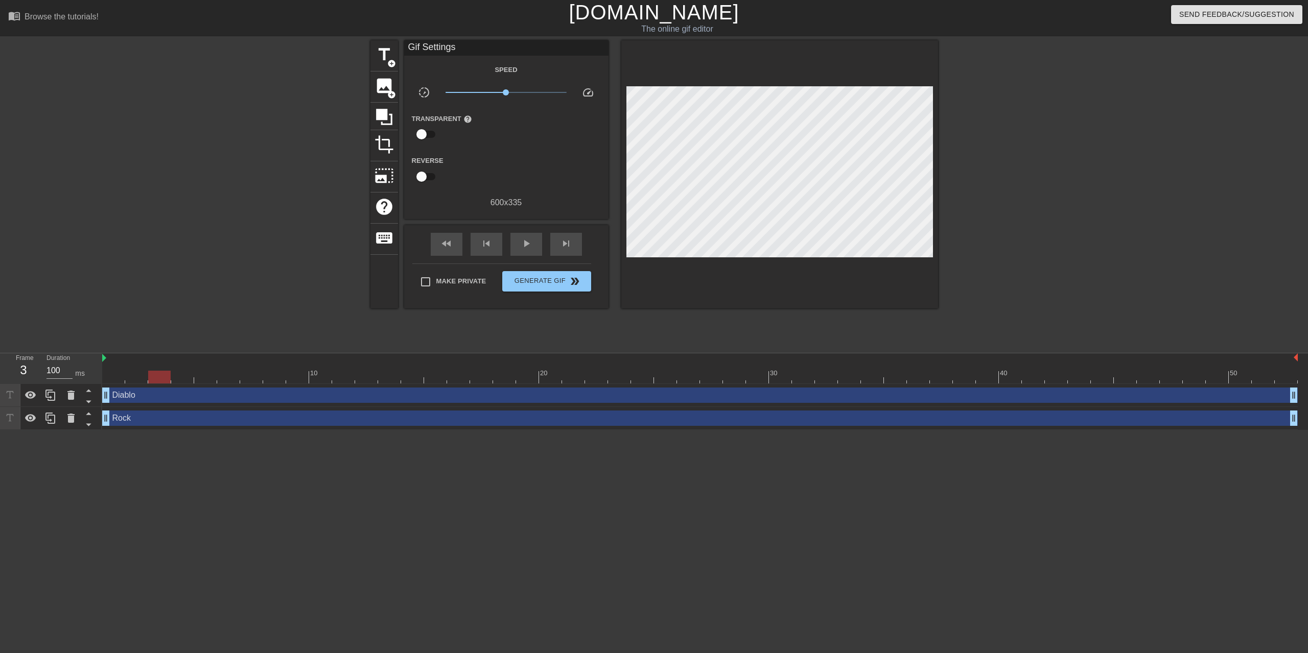
drag, startPoint x: 111, startPoint y: 322, endPoint x: 158, endPoint y: 320, distance: 47.0
click at [158, 353] on div at bounding box center [699, 358] width 1195 height 10
drag, startPoint x: 151, startPoint y: 336, endPoint x: 234, endPoint y: 339, distance: 83.3
click at [234, 371] on div at bounding box center [228, 377] width 22 height 13
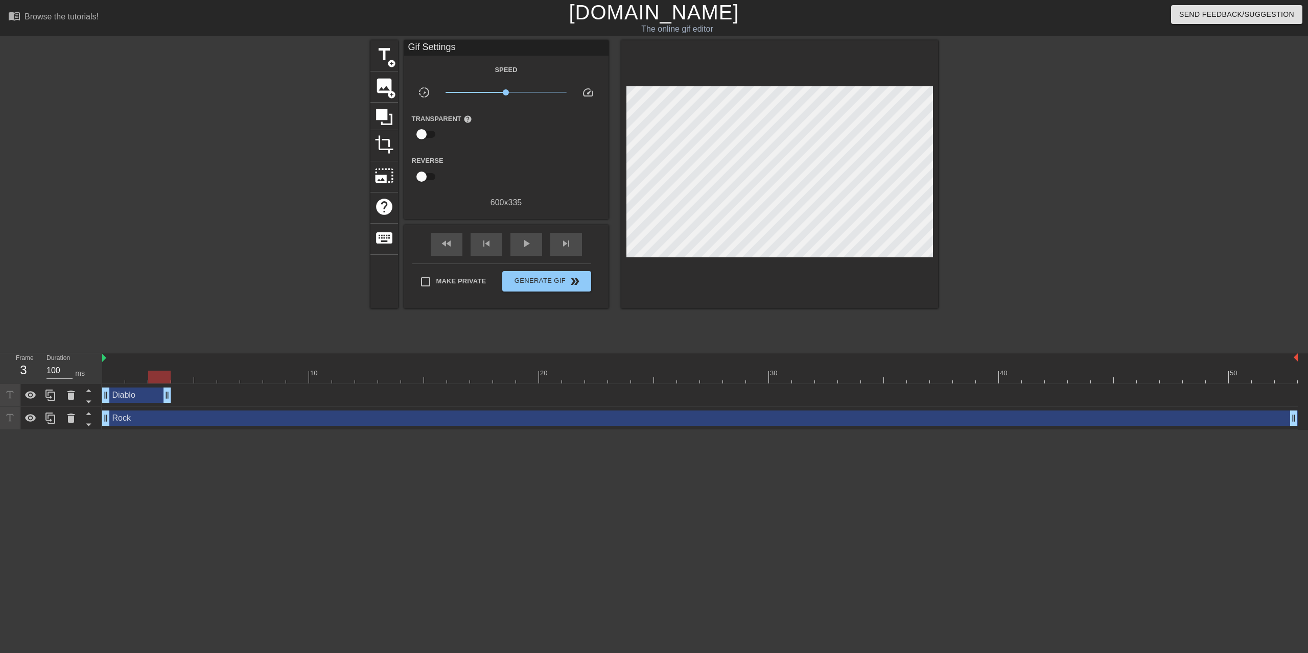
drag, startPoint x: 1293, startPoint y: 360, endPoint x: 170, endPoint y: 359, distance: 1122.6
click at [170, 388] on div "Diablo drag_handle drag_handle" at bounding box center [136, 395] width 69 height 15
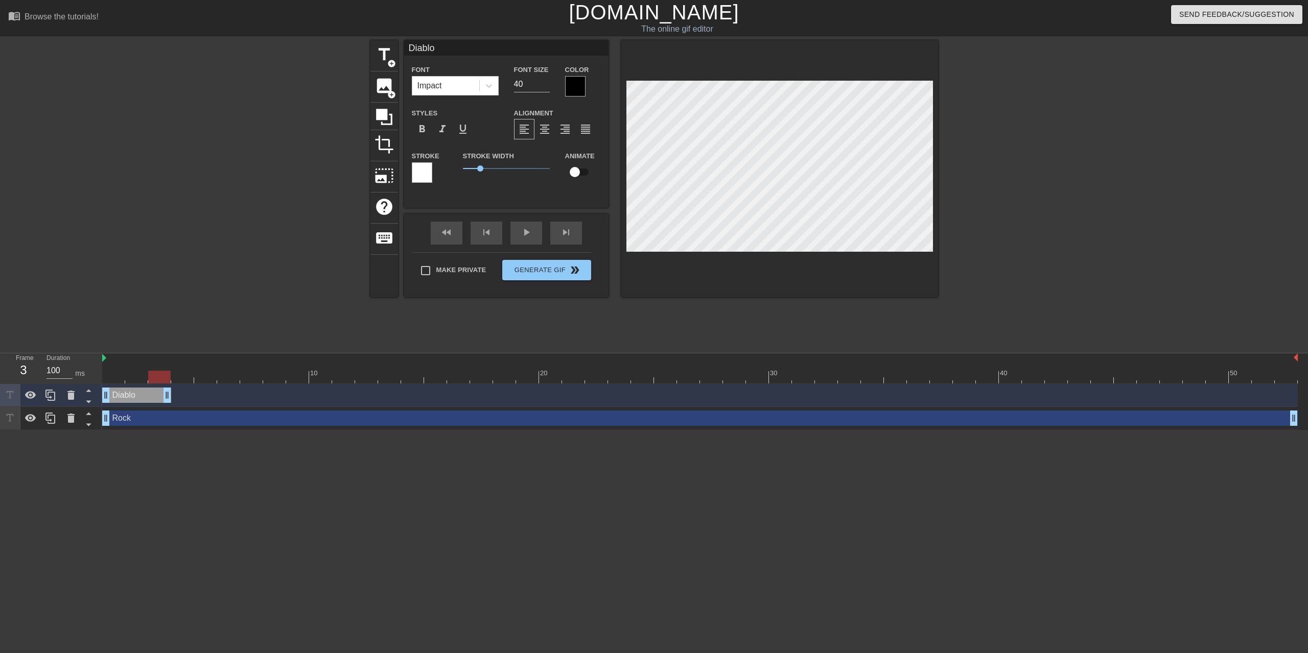
click at [138, 388] on div "Diablo drag_handle drag_handle" at bounding box center [136, 395] width 69 height 15
click at [44, 384] on div at bounding box center [50, 395] width 20 height 22
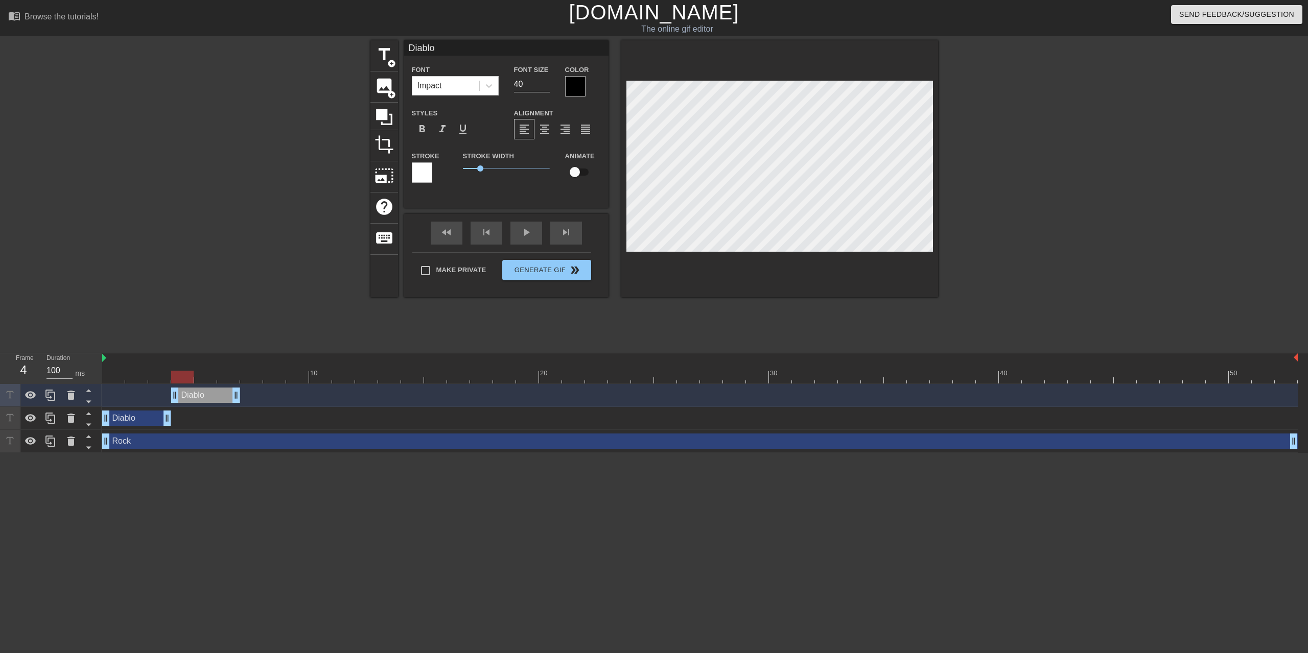
drag, startPoint x: 148, startPoint y: 346, endPoint x: 213, endPoint y: 346, distance: 65.4
click at [213, 388] on div "Diablo drag_handle drag_handle" at bounding box center [205, 395] width 69 height 15
drag, startPoint x: 210, startPoint y: 333, endPoint x: 100, endPoint y: 330, distance: 110.4
click at [100, 353] on div "Frame 1 Duration 100 ms 10 20 30 40 50 Diablo drag_handle drag_handle Diablo dr…" at bounding box center [654, 403] width 1308 height 100
drag, startPoint x: 222, startPoint y: 347, endPoint x: 232, endPoint y: 341, distance: 11.8
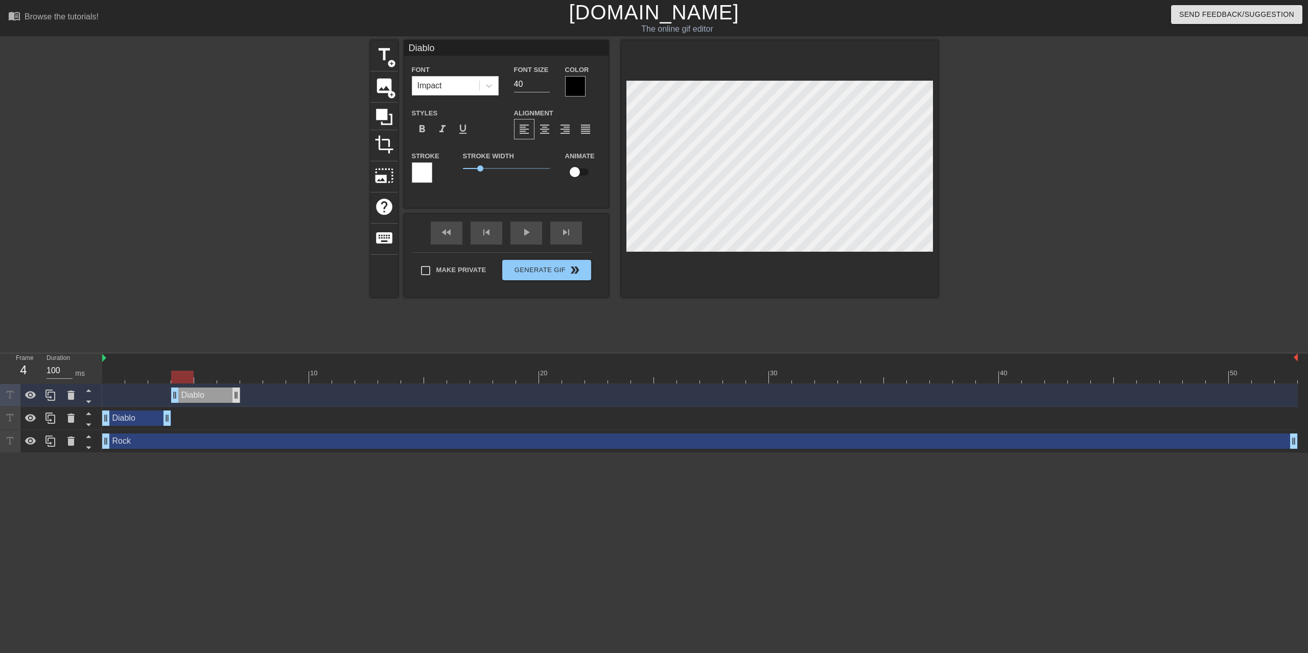
click at [232, 388] on div "Diablo drag_handle drag_handle" at bounding box center [205, 395] width 69 height 15
click at [66, 389] on icon at bounding box center [71, 395] width 12 height 12
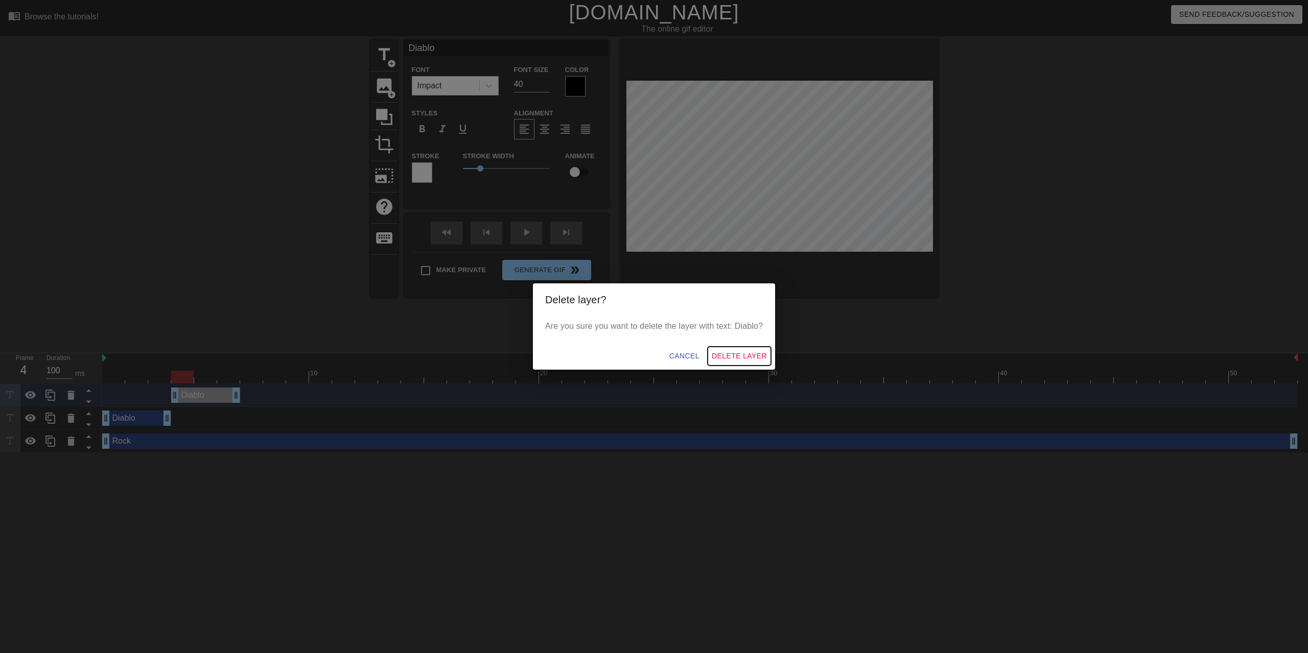
click at [730, 350] on button "Delete Layer" at bounding box center [738, 356] width 63 height 19
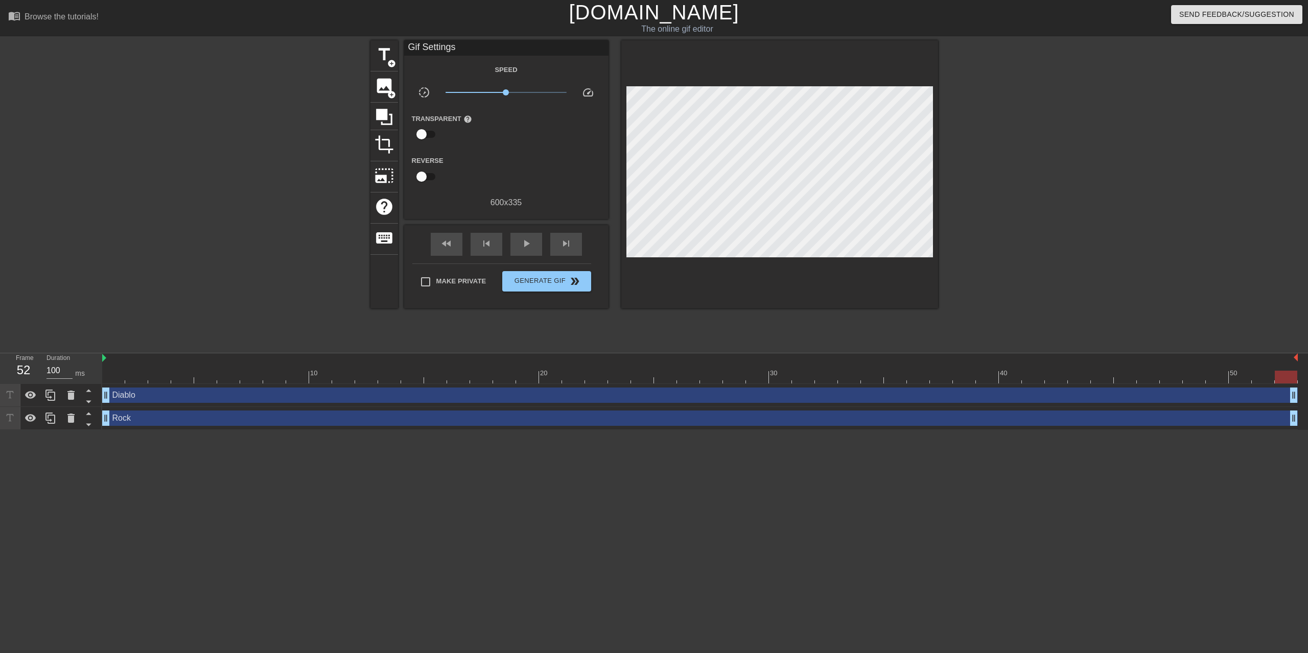
drag, startPoint x: 165, startPoint y: 358, endPoint x: 1013, endPoint y: 327, distance: 847.9
drag, startPoint x: 127, startPoint y: 337, endPoint x: 93, endPoint y: 336, distance: 33.2
click at [93, 353] on div "Frame 1 Duration 100 ms 10 20 30 40 50 Diablo drag_handle drag_handle Rock drag…" at bounding box center [654, 391] width 1308 height 77
click at [86, 395] on icon at bounding box center [88, 401] width 13 height 13
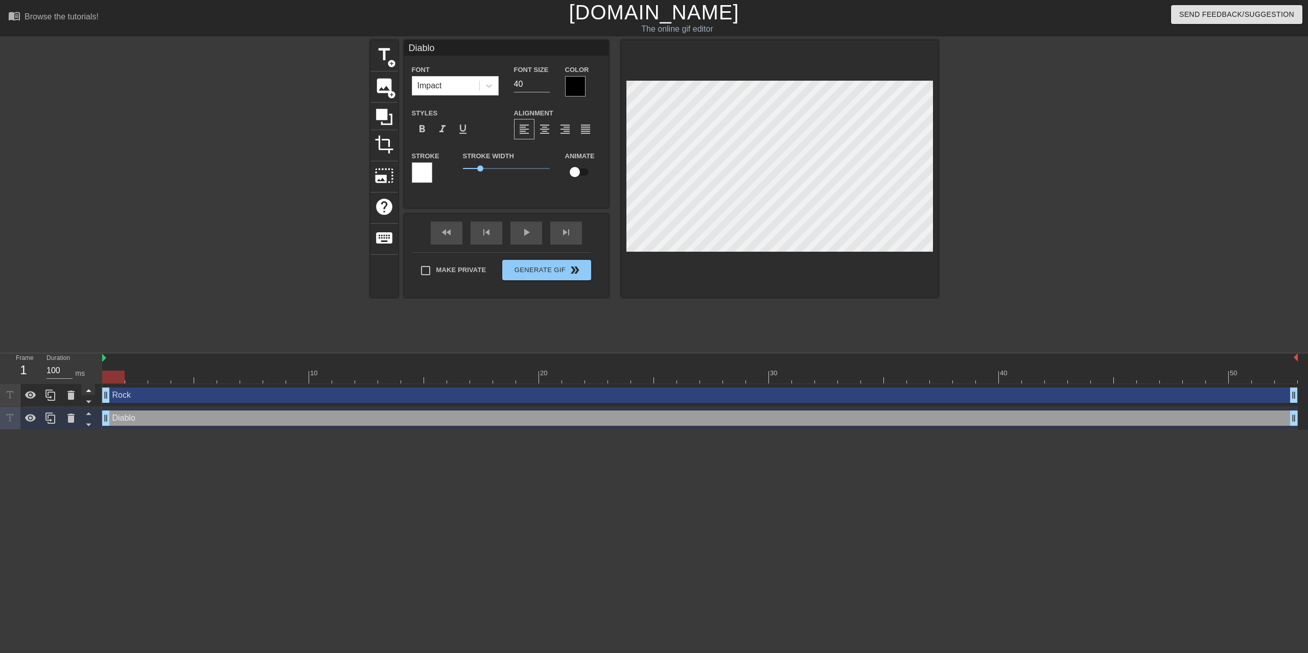
click at [89, 390] on icon at bounding box center [88, 391] width 5 height 3
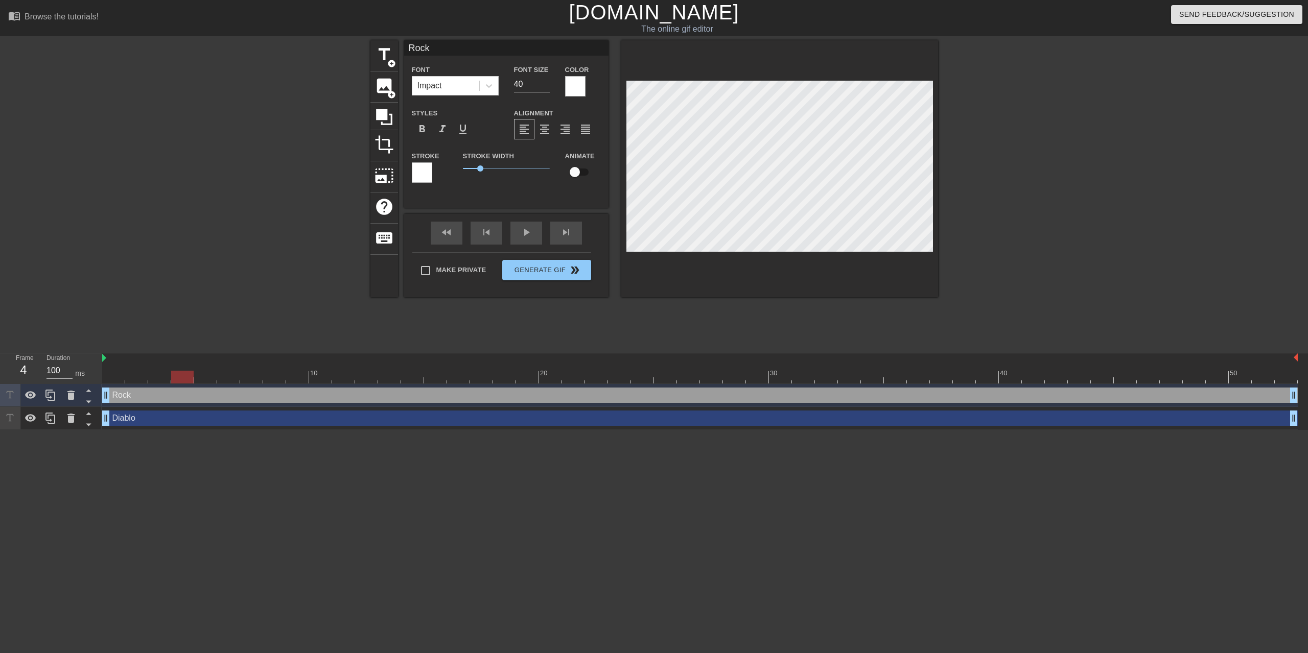
drag, startPoint x: 174, startPoint y: 330, endPoint x: 184, endPoint y: 331, distance: 10.7
click at [184, 371] on div at bounding box center [699, 377] width 1195 height 13
type input "Diablo"
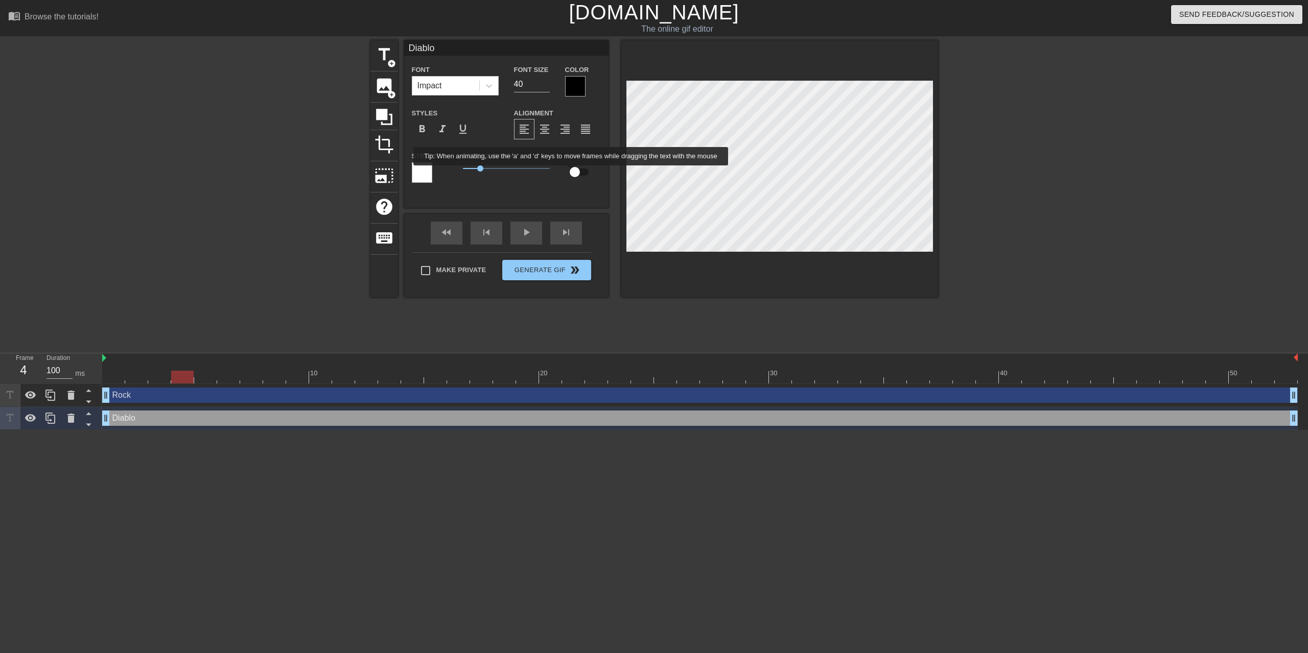
click at [573, 173] on input "checkbox" at bounding box center [574, 171] width 58 height 19
checkbox input "true"
drag, startPoint x: 104, startPoint y: 310, endPoint x: 116, endPoint y: 310, distance: 11.8
click at [116, 353] on div "10 20 30 40 50" at bounding box center [699, 368] width 1195 height 30
drag, startPoint x: 209, startPoint y: 322, endPoint x: 113, endPoint y: 327, distance: 95.6
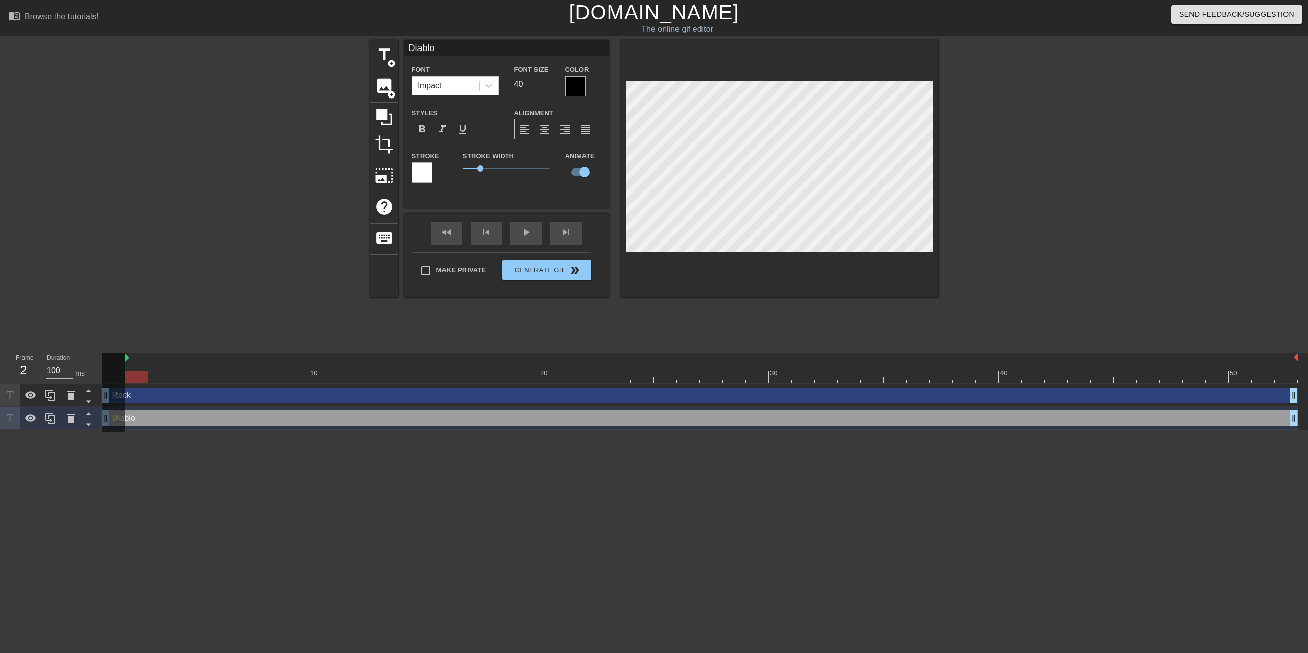
click at [113, 353] on div "10 20 30 40 50" at bounding box center [699, 368] width 1195 height 30
click at [119, 353] on div at bounding box center [113, 392] width 23 height 79
drag, startPoint x: 122, startPoint y: 316, endPoint x: 114, endPoint y: 320, distance: 8.9
click at [118, 353] on div at bounding box center [113, 392] width 23 height 79
click at [123, 353] on div at bounding box center [113, 392] width 23 height 79
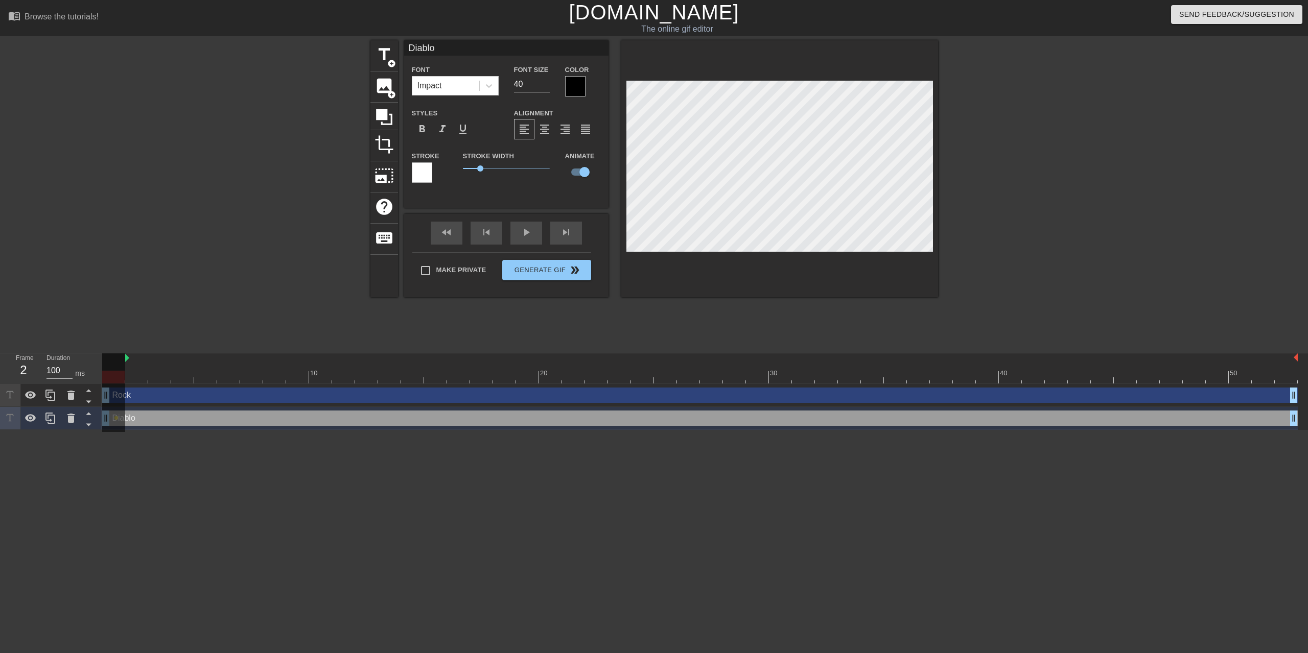
drag, startPoint x: 123, startPoint y: 326, endPoint x: 102, endPoint y: 325, distance: 21.0
click at [102, 353] on div "10 20 30 40 50" at bounding box center [699, 368] width 1195 height 30
click at [115, 353] on div at bounding box center [113, 392] width 23 height 79
click at [107, 353] on div at bounding box center [113, 392] width 23 height 79
click at [155, 353] on div "10 20 30 40 50" at bounding box center [699, 368] width 1195 height 30
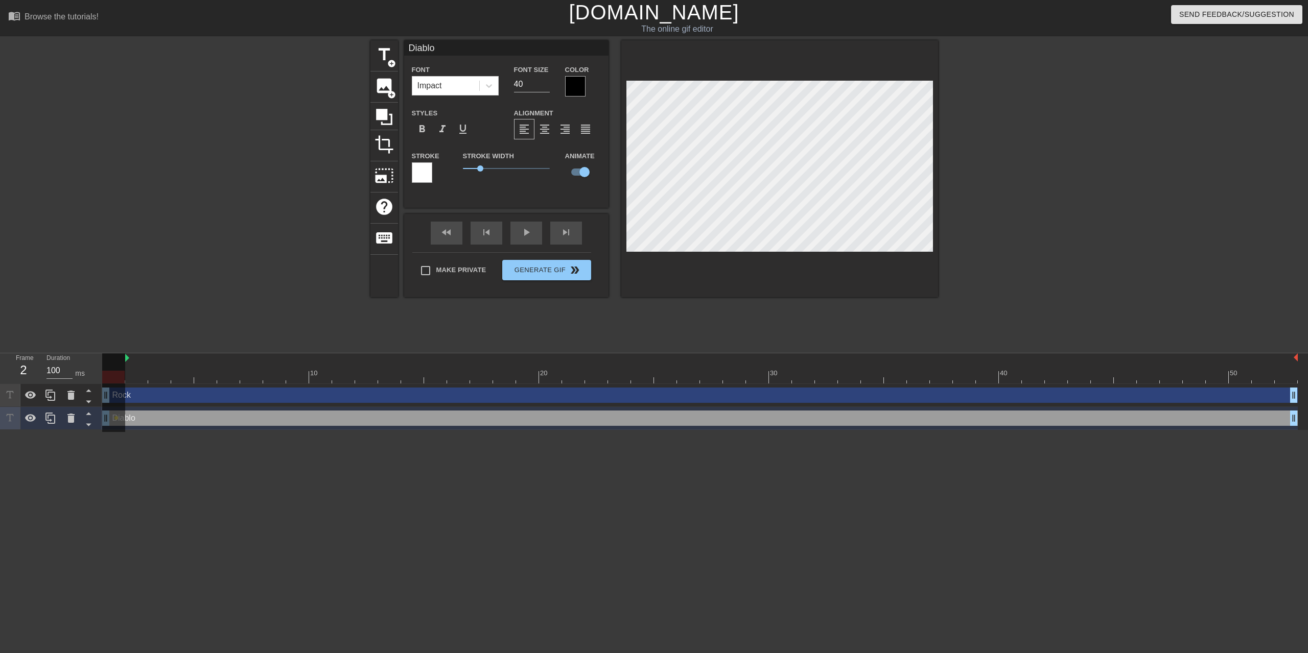
drag, startPoint x: 148, startPoint y: 324, endPoint x: 105, endPoint y: 320, distance: 43.1
click at [91, 353] on div "Frame 2 Duration 100 ms 10 20 30 40 50 Rock drag_handle drag_handle Diablo drag…" at bounding box center [654, 391] width 1308 height 77
click at [174, 368] on div at bounding box center [173, 373] width 2 height 10
click at [196, 268] on div "title add_circle image add_circle crop photo_size_select_large help keyboard Di…" at bounding box center [654, 193] width 1308 height 306
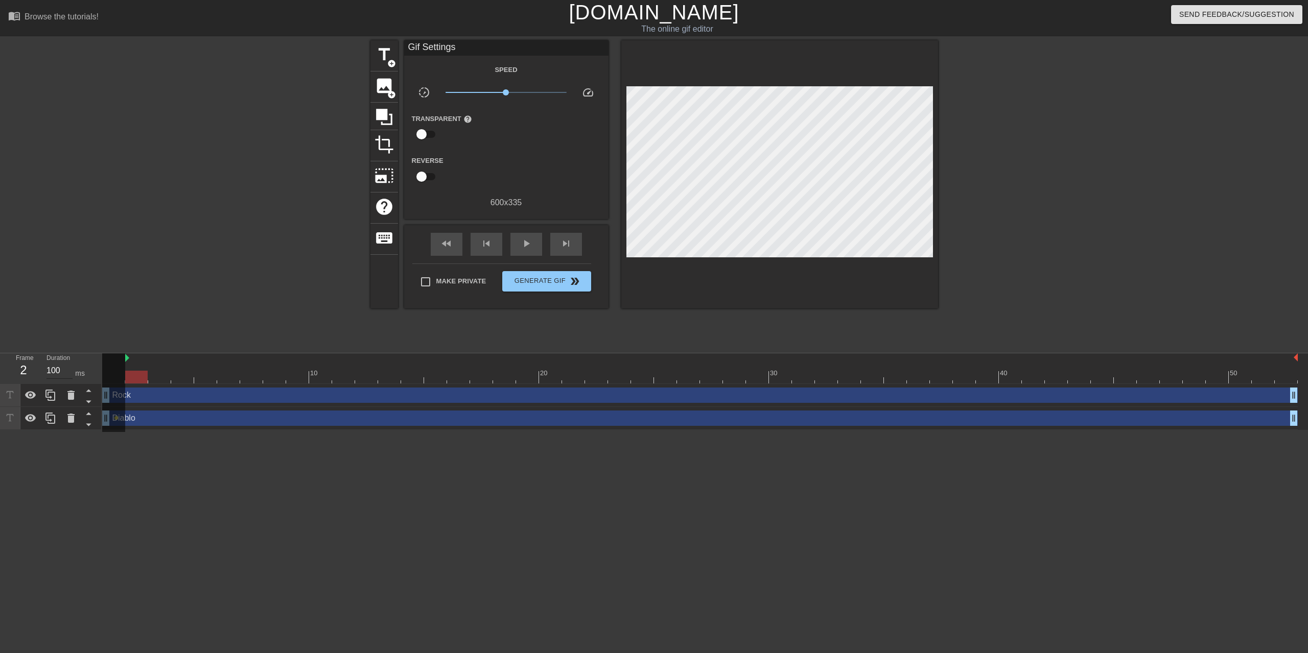
drag, startPoint x: 158, startPoint y: 334, endPoint x: 69, endPoint y: 339, distance: 89.0
click at [69, 353] on div "Frame 2 Duration 100 ms 10 20 30 40 50 Rock drag_handle drag_handle Diablo drag…" at bounding box center [654, 391] width 1308 height 77
drag, startPoint x: 146, startPoint y: 336, endPoint x: 107, endPoint y: 336, distance: 39.3
click at [107, 353] on div "10 20 30 40 50" at bounding box center [699, 368] width 1195 height 30
drag, startPoint x: 126, startPoint y: 319, endPoint x: 95, endPoint y: 320, distance: 30.7
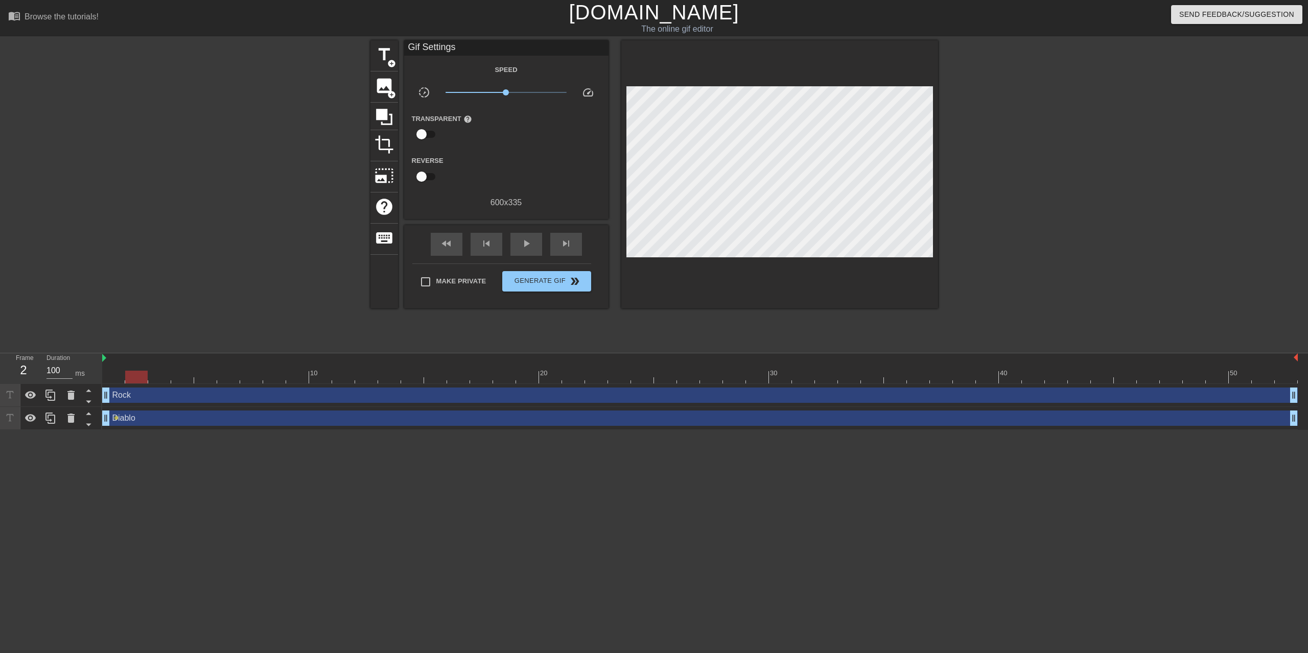
click at [95, 353] on div "Frame 2 Duration 100 ms 10 20 30 40 50 Rock drag_handle drag_handle Diablo drag…" at bounding box center [654, 391] width 1308 height 77
drag, startPoint x: 136, startPoint y: 337, endPoint x: 114, endPoint y: 337, distance: 21.5
click at [114, 371] on div at bounding box center [113, 377] width 22 height 13
click at [163, 388] on div "Rock drag_handle drag_handle" at bounding box center [699, 395] width 1195 height 15
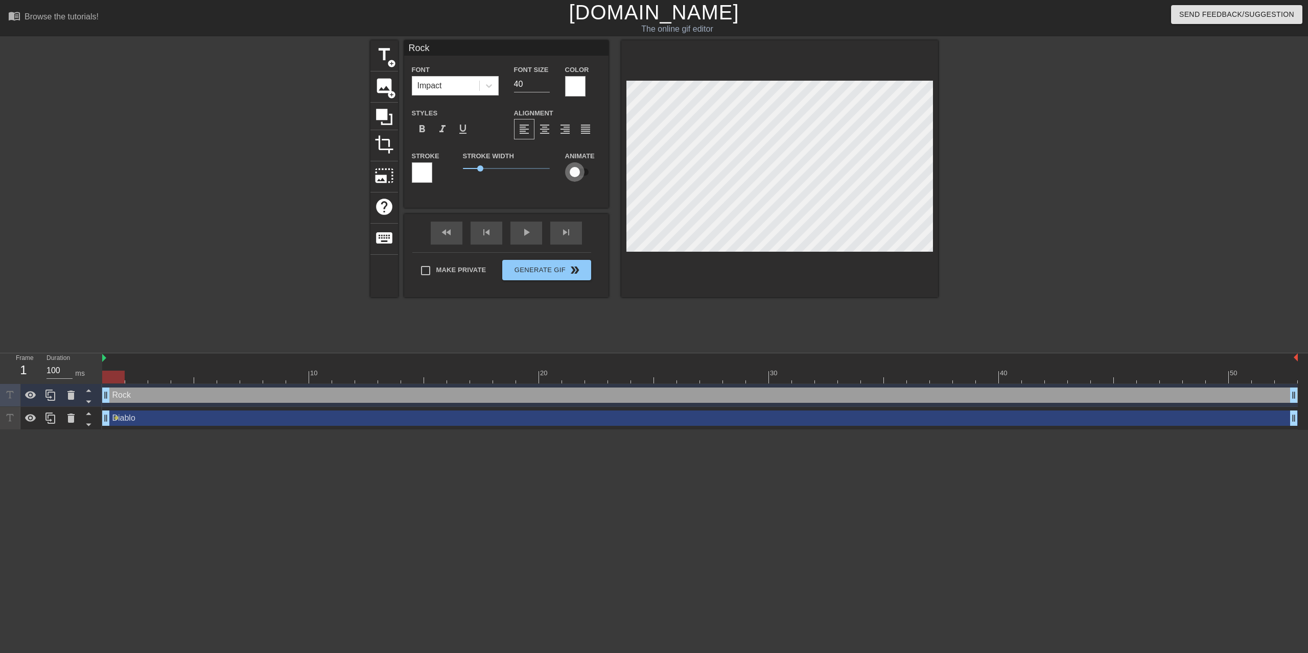
click at [573, 169] on input "checkbox" at bounding box center [574, 171] width 58 height 19
checkbox input "true"
click at [418, 174] on div at bounding box center [422, 172] width 20 height 20
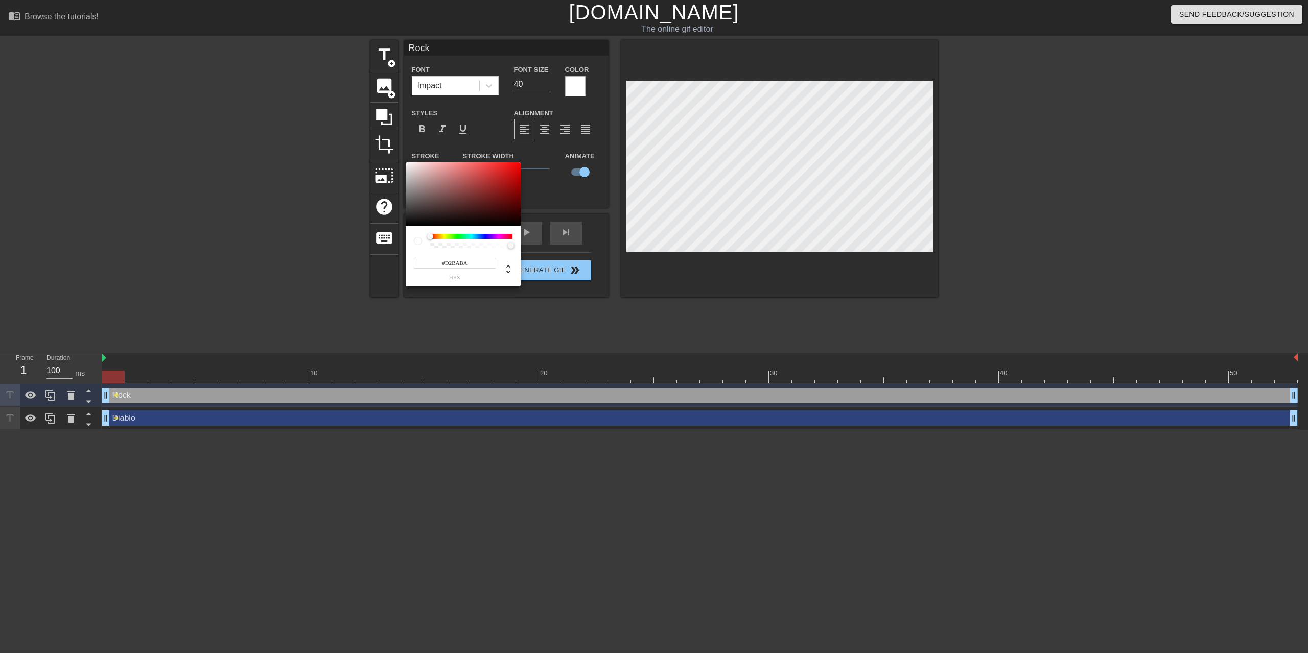
click at [418, 174] on div at bounding box center [463, 193] width 115 height 63
type input "#FFFFFF"
drag, startPoint x: 422, startPoint y: 163, endPoint x: 391, endPoint y: 147, distance: 34.7
click at [406, 162] on div at bounding box center [463, 193] width 115 height 63
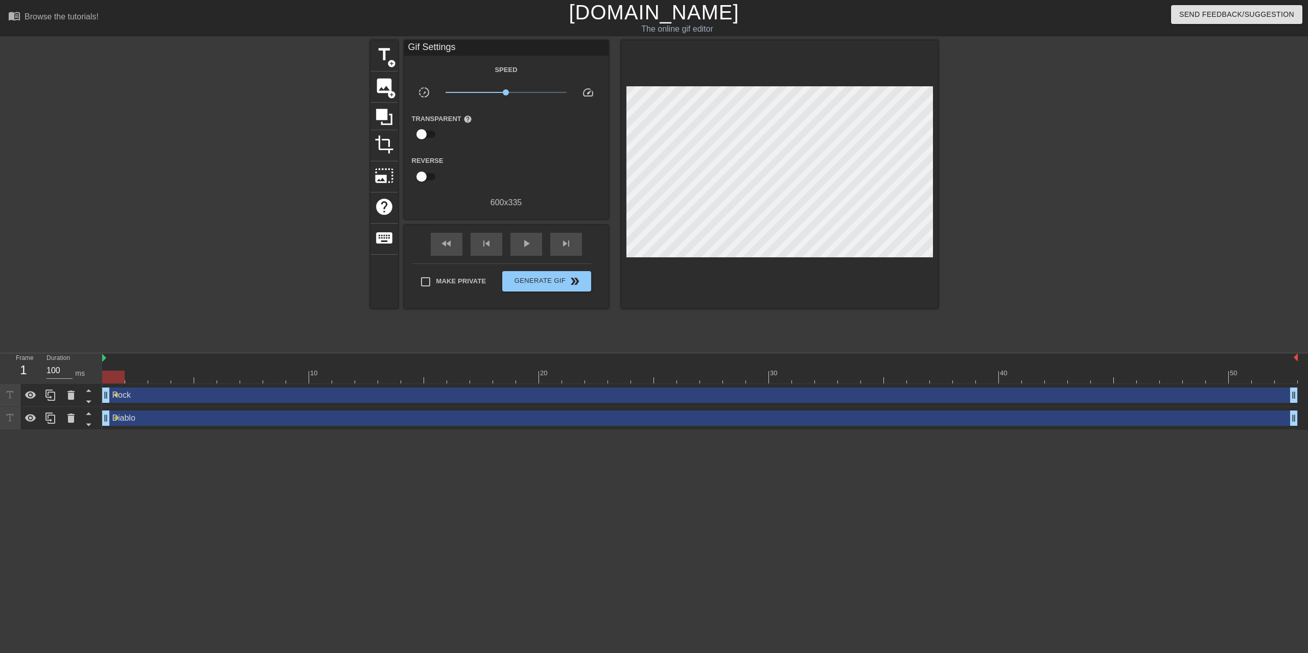
click at [185, 388] on div "Rock drag_handle drag_handle" at bounding box center [699, 395] width 1195 height 15
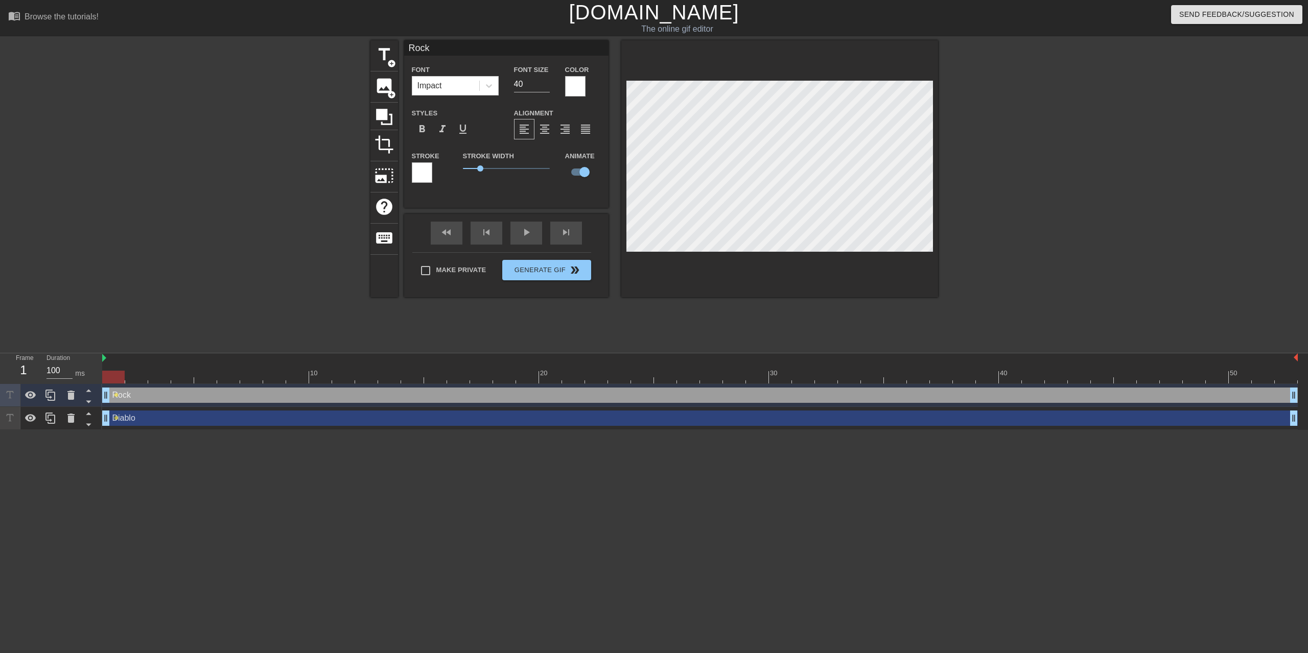
type input "Diablo"
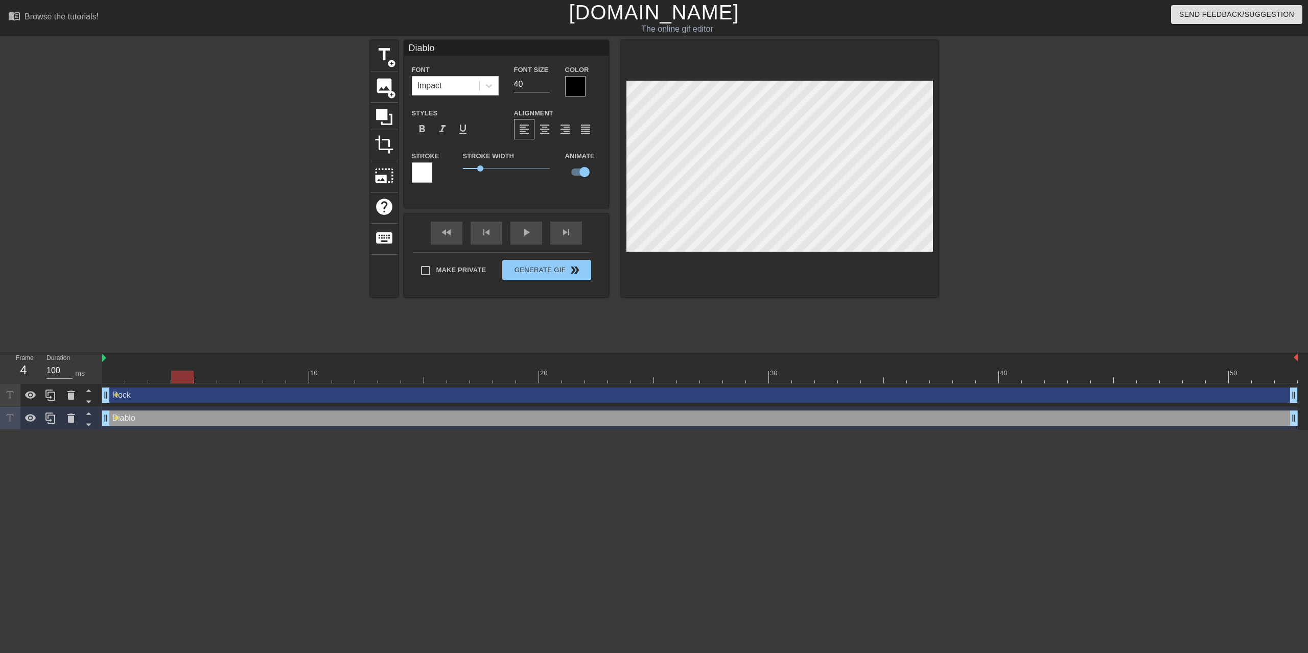
drag, startPoint x: 130, startPoint y: 324, endPoint x: 183, endPoint y: 320, distance: 52.8
click at [183, 353] on div "10 20 30 40 50" at bounding box center [699, 368] width 1195 height 30
drag, startPoint x: 185, startPoint y: 328, endPoint x: 275, endPoint y: 330, distance: 90.4
click at [275, 371] on div at bounding box center [274, 377] width 22 height 13
drag, startPoint x: 278, startPoint y: 330, endPoint x: 378, endPoint y: 325, distance: 100.7
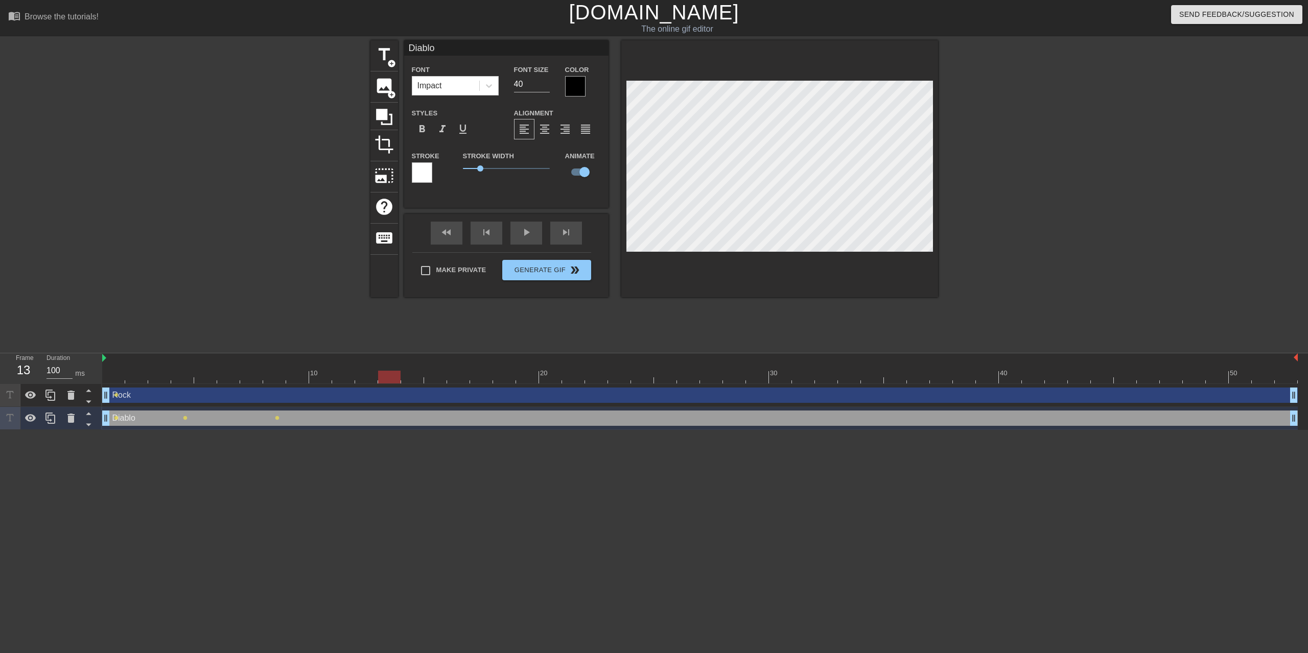
click at [378, 371] on div at bounding box center [389, 377] width 22 height 13
drag, startPoint x: 389, startPoint y: 326, endPoint x: 602, endPoint y: 322, distance: 212.5
click at [602, 371] on div at bounding box center [596, 377] width 22 height 13
drag, startPoint x: 597, startPoint y: 329, endPoint x: 668, endPoint y: 322, distance: 70.8
click at [668, 371] on div at bounding box center [665, 377] width 22 height 13
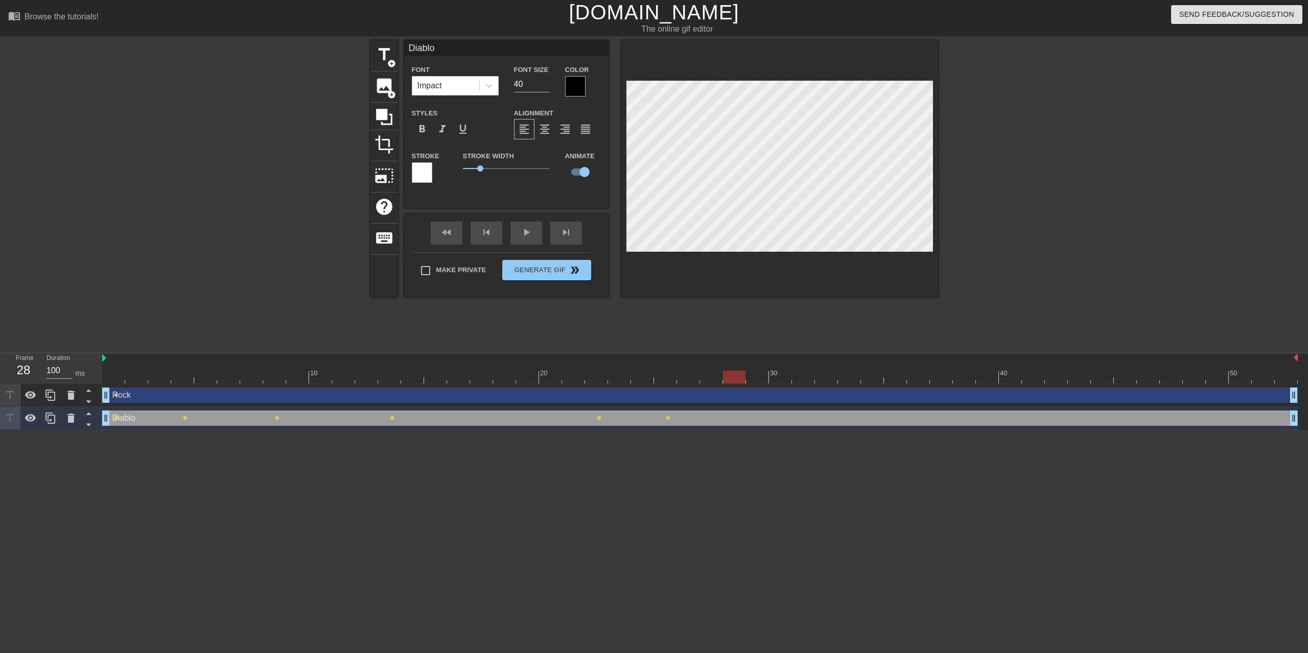
drag, startPoint x: 665, startPoint y: 323, endPoint x: 744, endPoint y: 321, distance: 79.2
click at [744, 371] on div at bounding box center [734, 377] width 22 height 13
drag, startPoint x: 734, startPoint y: 325, endPoint x: 838, endPoint y: 326, distance: 103.7
click at [838, 371] on div at bounding box center [699, 377] width 1195 height 13
drag, startPoint x: 871, startPoint y: 328, endPoint x: 1043, endPoint y: 318, distance: 171.9
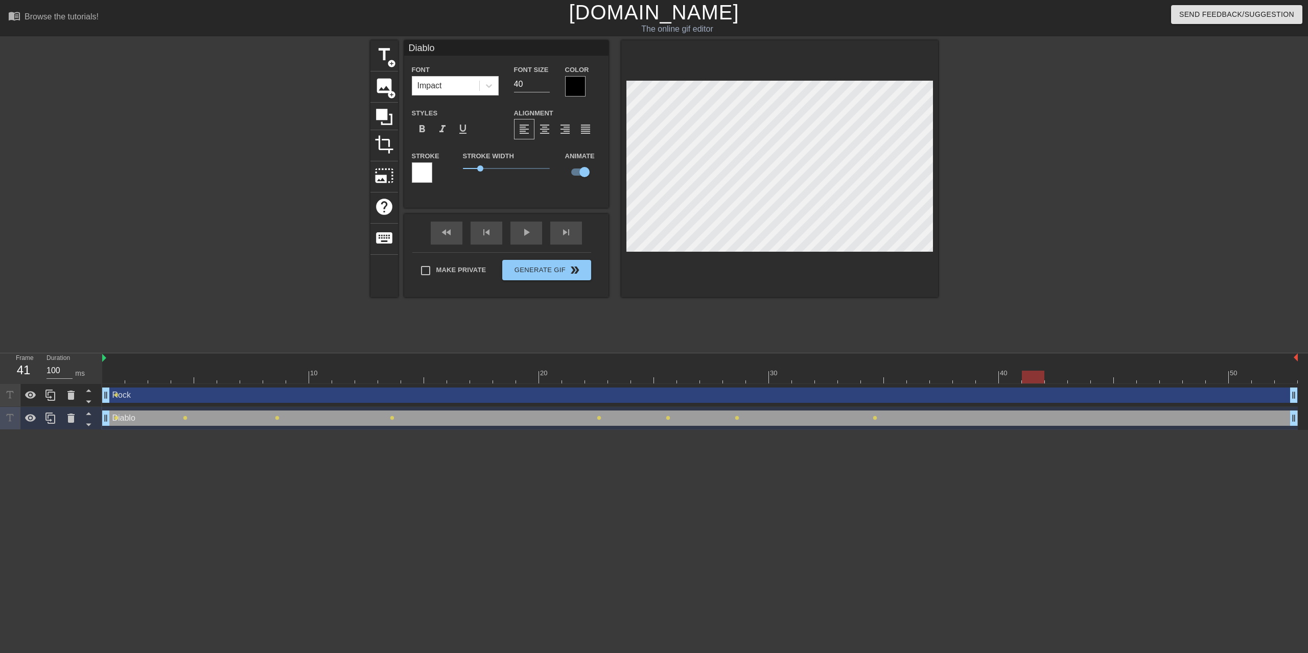
click at [980, 353] on div "10 20 30 40 50" at bounding box center [699, 368] width 1195 height 30
drag, startPoint x: 1031, startPoint y: 326, endPoint x: 1231, endPoint y: 320, distance: 200.3
click at [980, 353] on div "10 20 30 40 50" at bounding box center [699, 368] width 1195 height 30
drag, startPoint x: 1241, startPoint y: 327, endPoint x: 66, endPoint y: 317, distance: 1174.3
click at [66, 353] on div "Frame 1 Duration 100 ms 10 20 30 40 50 Rock drag_handle drag_handle lens Diablo…" at bounding box center [654, 391] width 1308 height 77
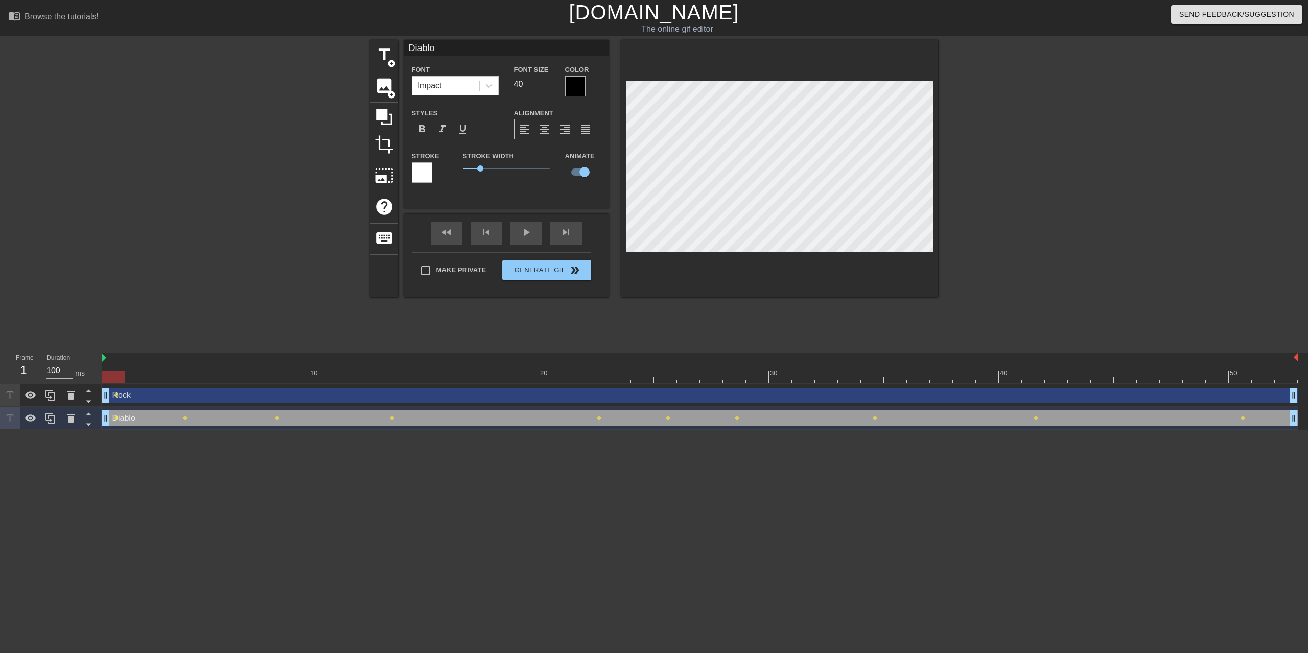
drag, startPoint x: 221, startPoint y: 322, endPoint x: 101, endPoint y: 330, distance: 120.8
click at [101, 353] on div "Frame 1 Duration 100 ms 10 20 30 40 50 Rock drag_handle drag_handle lens Diablo…" at bounding box center [654, 391] width 1308 height 77
drag, startPoint x: 116, startPoint y: 331, endPoint x: 136, endPoint y: 330, distance: 19.9
click at [136, 371] on div at bounding box center [136, 377] width 22 height 13
drag, startPoint x: 190, startPoint y: 333, endPoint x: 97, endPoint y: 335, distance: 93.0
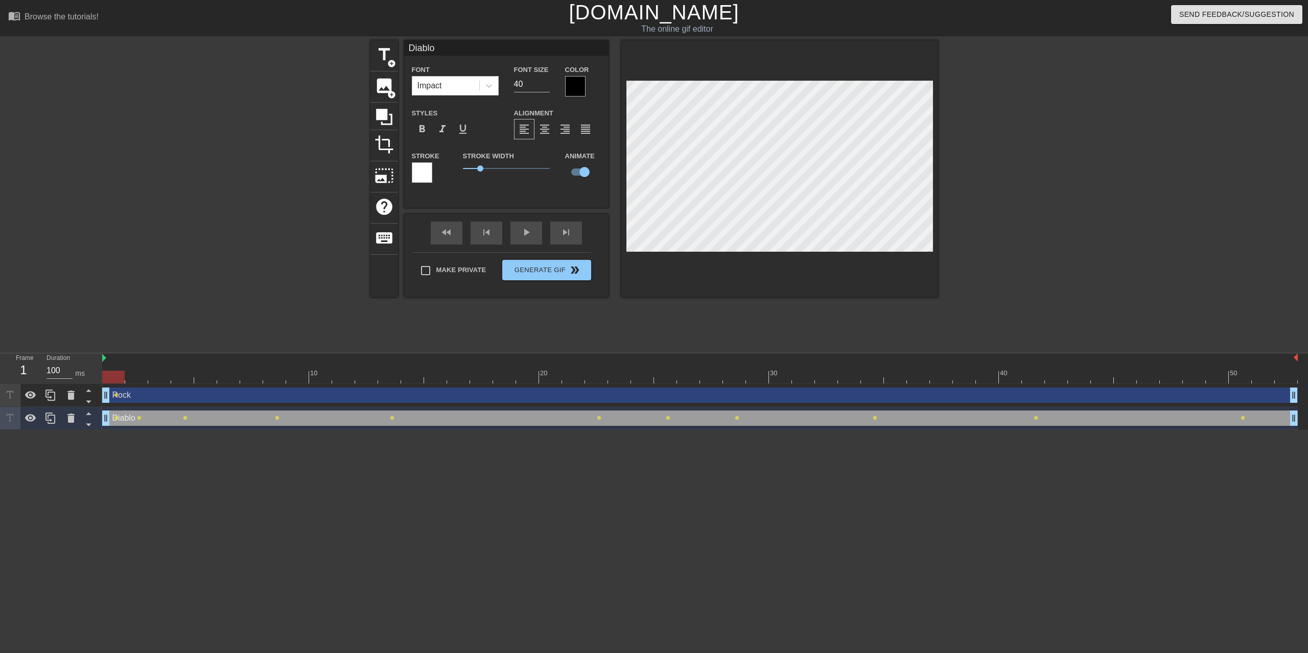
click at [97, 353] on div "Frame 1 Duration 100 ms 10 20 30 40 50 Rock drag_handle drag_handle lens Diablo…" at bounding box center [654, 391] width 1308 height 77
click at [159, 411] on div "Diablo drag_handle drag_handle" at bounding box center [699, 418] width 1195 height 15
click at [161, 411] on div "Diablo drag_handle drag_handle" at bounding box center [699, 418] width 1195 height 15
click at [574, 171] on input "checkbox" at bounding box center [584, 171] width 58 height 19
click at [576, 175] on input "checkbox" at bounding box center [574, 171] width 58 height 19
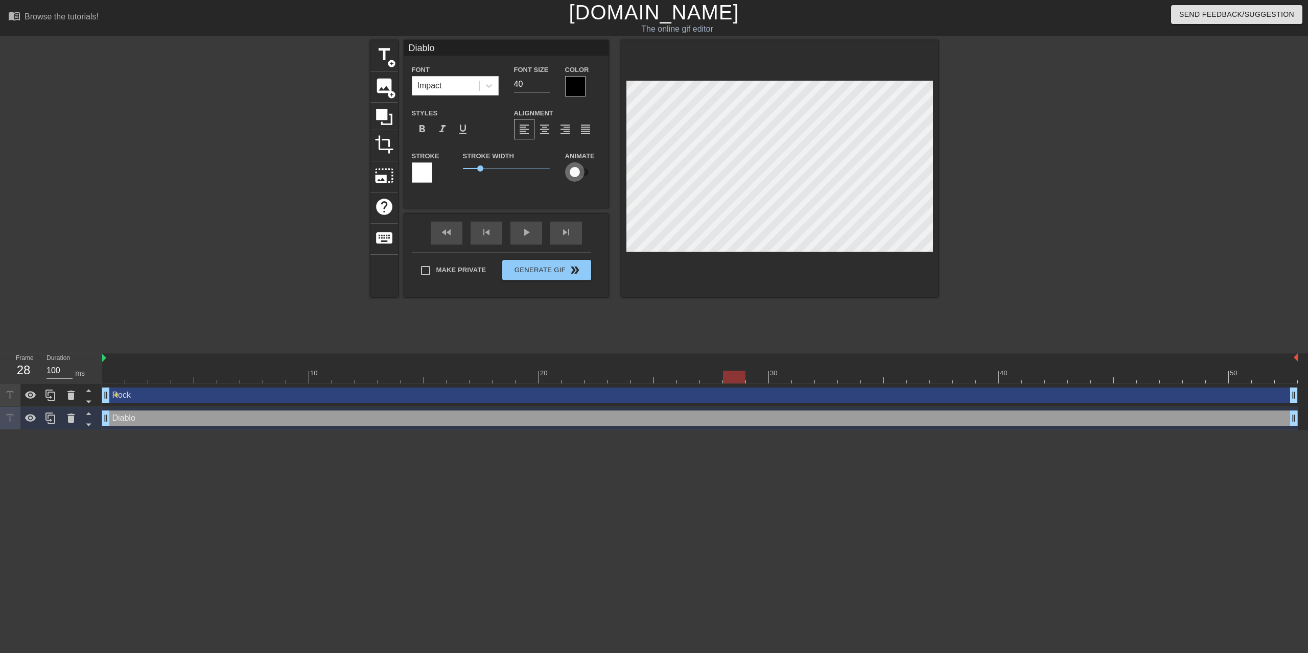
checkbox input "true"
click at [429, 232] on div "fast_rewind skip_previous play_arrow skip_next" at bounding box center [506, 233] width 167 height 38
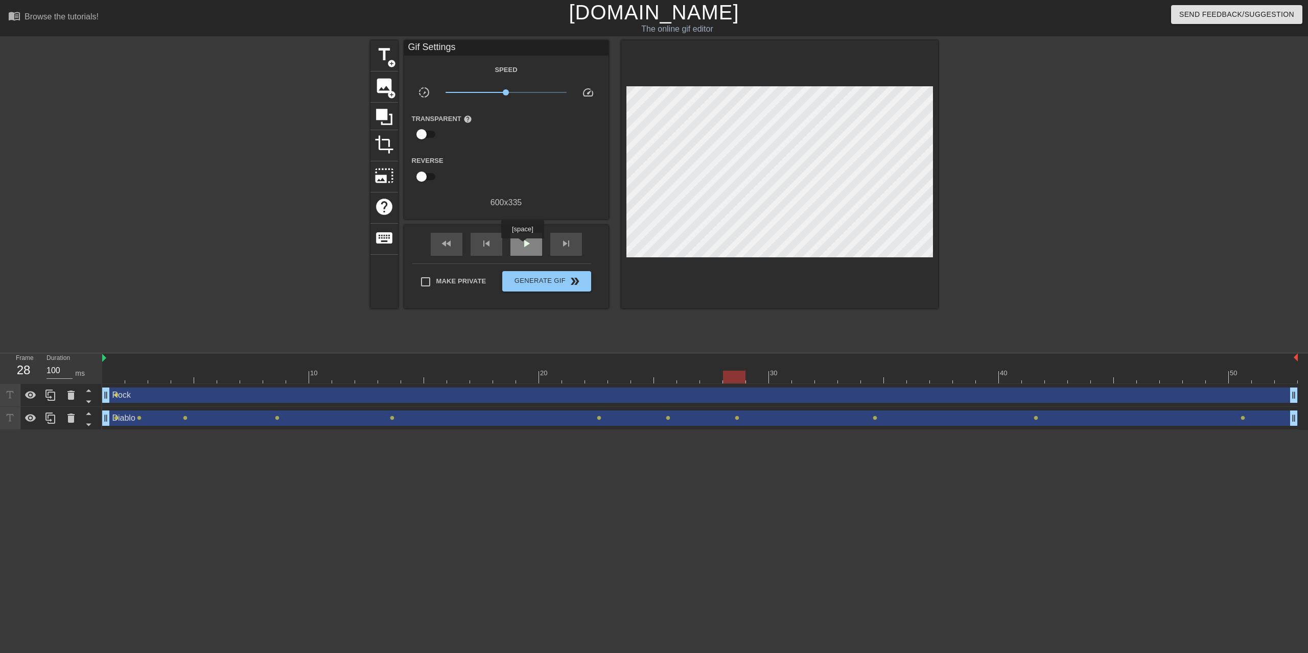
click at [522, 246] on span "play_arrow" at bounding box center [526, 244] width 12 height 12
drag, startPoint x: 266, startPoint y: 332, endPoint x: 148, endPoint y: 323, distance: 118.3
click at [87, 353] on div "Frame 1 Duration 100 ms 10 20 30 40 50 Rock drag_handle drag_handle lens Diablo…" at bounding box center [654, 391] width 1308 height 77
drag, startPoint x: 503, startPoint y: 93, endPoint x: 452, endPoint y: 91, distance: 51.1
click at [452, 91] on span "x0.162" at bounding box center [505, 92] width 121 height 12
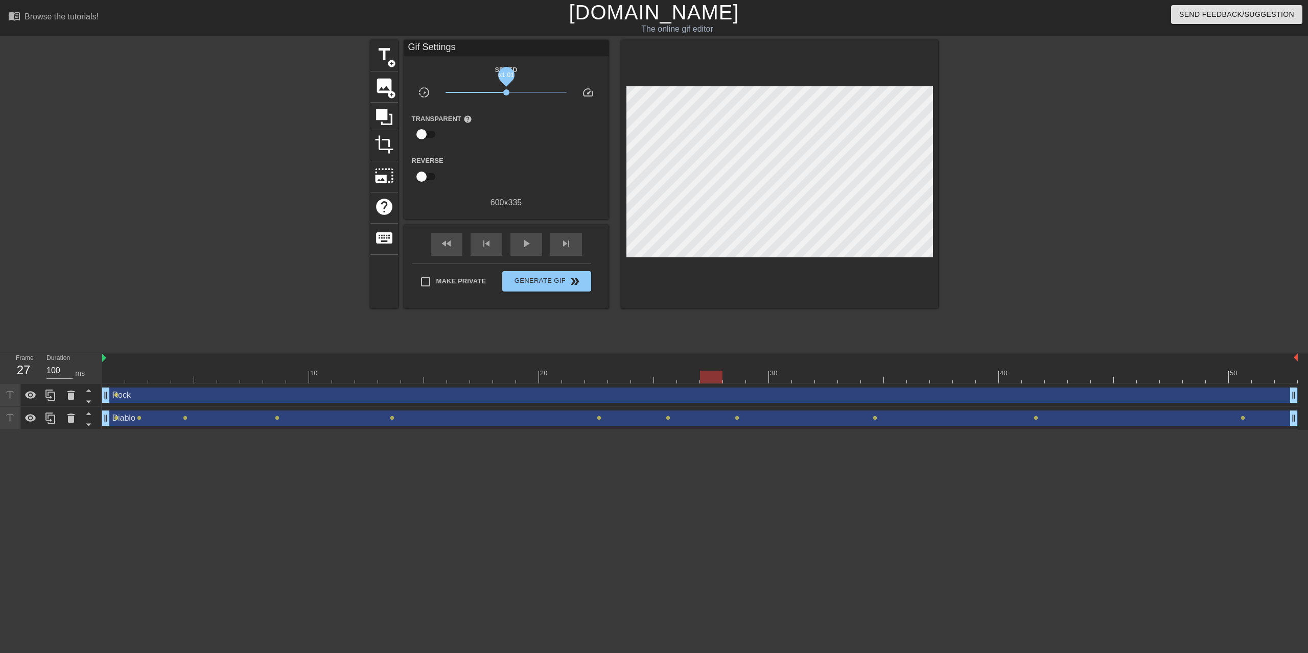
drag, startPoint x: 457, startPoint y: 90, endPoint x: 500, endPoint y: 94, distance: 43.6
click at [500, 94] on span "x1.01" at bounding box center [505, 92] width 121 height 12
click at [379, 56] on span "title" at bounding box center [383, 54] width 19 height 19
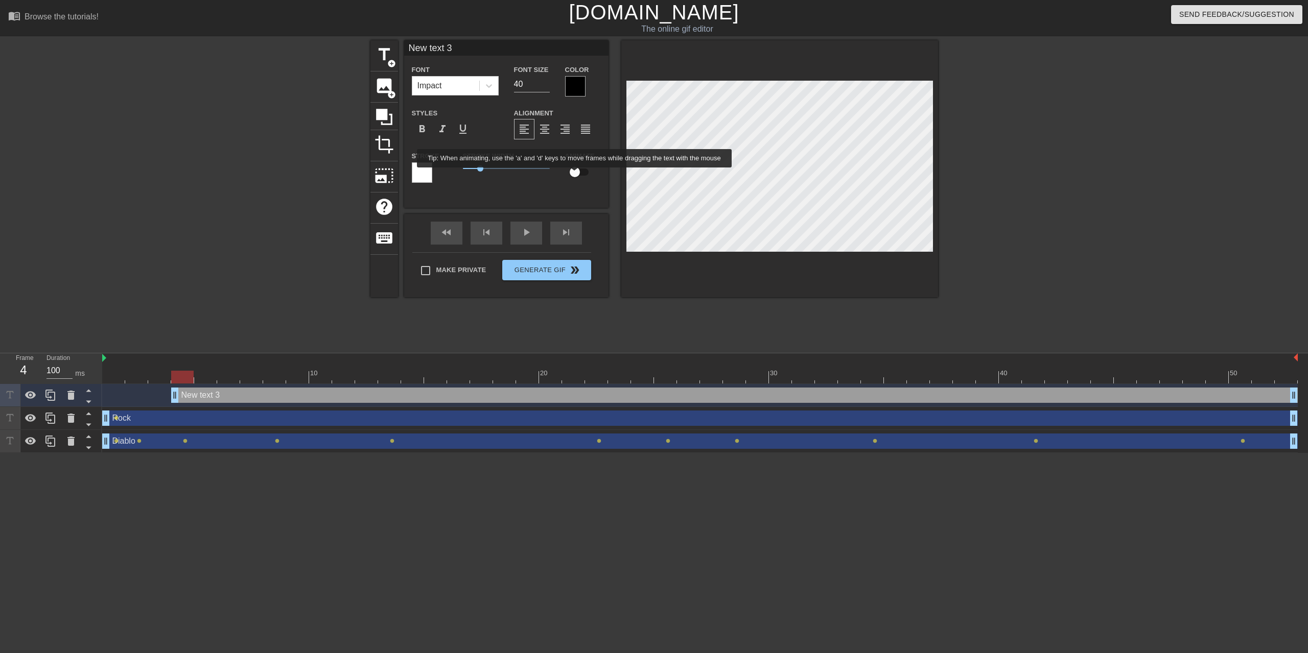
click at [575, 175] on input "checkbox" at bounding box center [574, 171] width 58 height 19
click at [578, 174] on input "checkbox" at bounding box center [584, 171] width 58 height 19
checkbox input "false"
click at [212, 430] on div "Diablo drag_handle drag_handle lens lens lens lens lens lens lens lens lens len…" at bounding box center [699, 441] width 1195 height 23
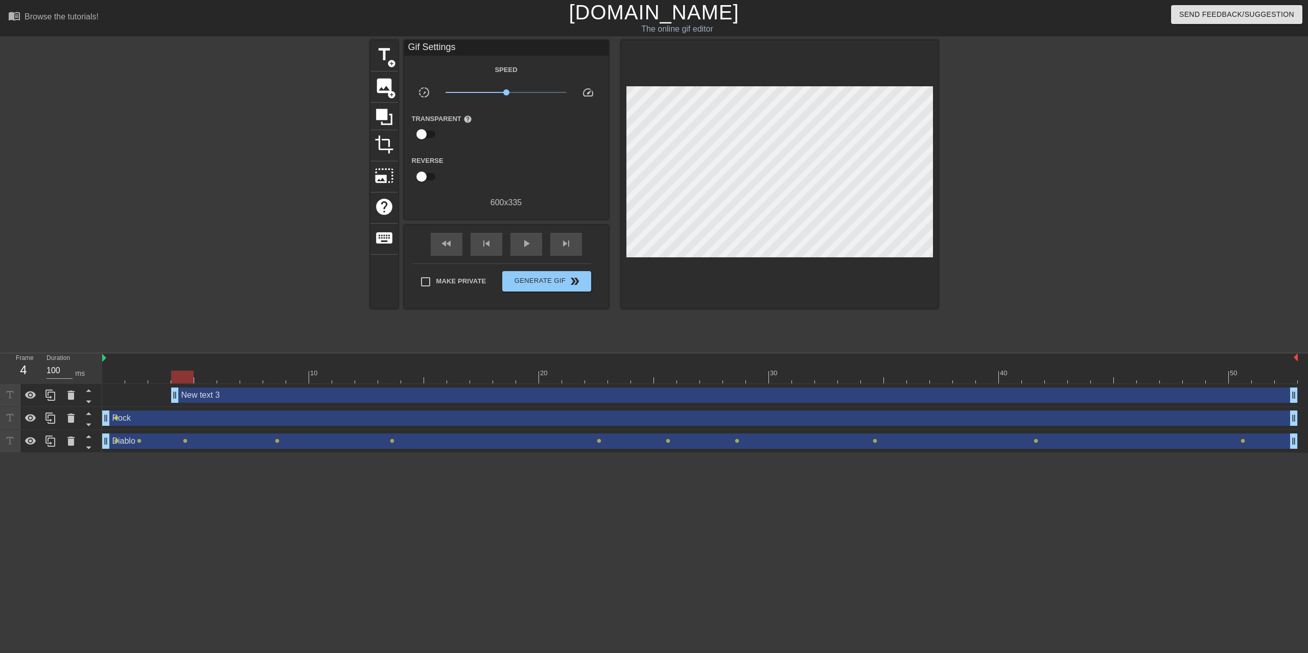
click at [221, 388] on div "New text 3 drag_handle drag_handle" at bounding box center [734, 395] width 1126 height 15
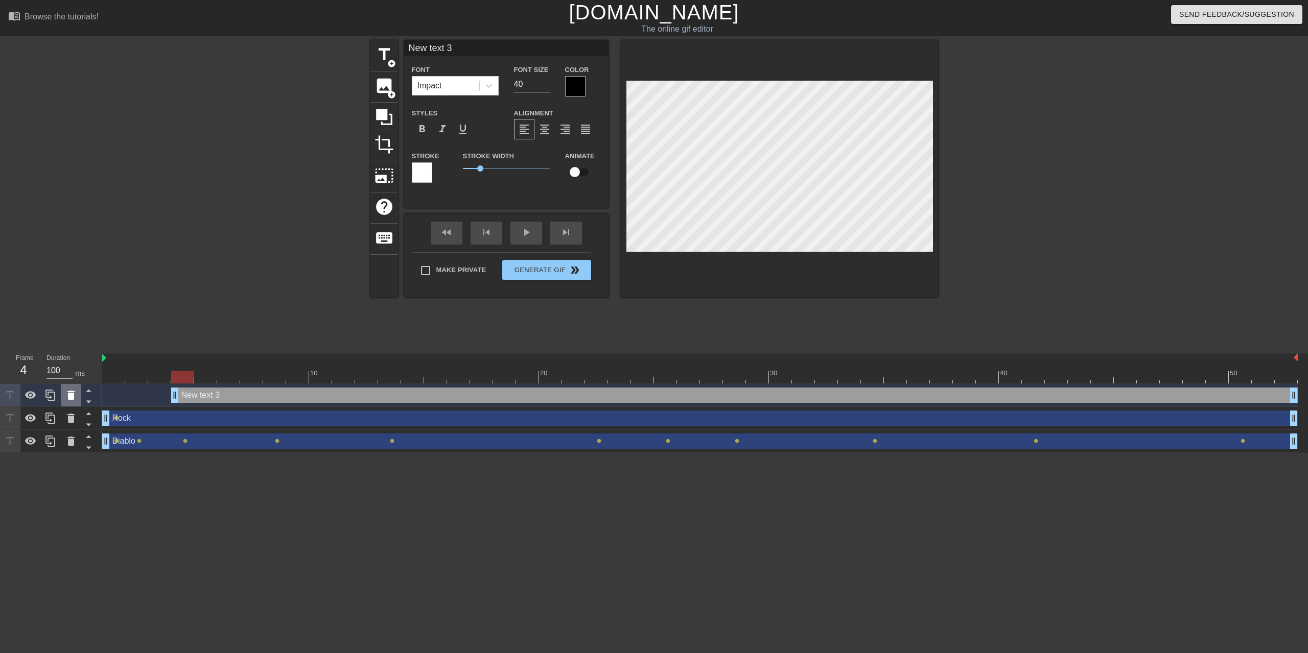
click at [76, 389] on icon at bounding box center [71, 395] width 12 height 12
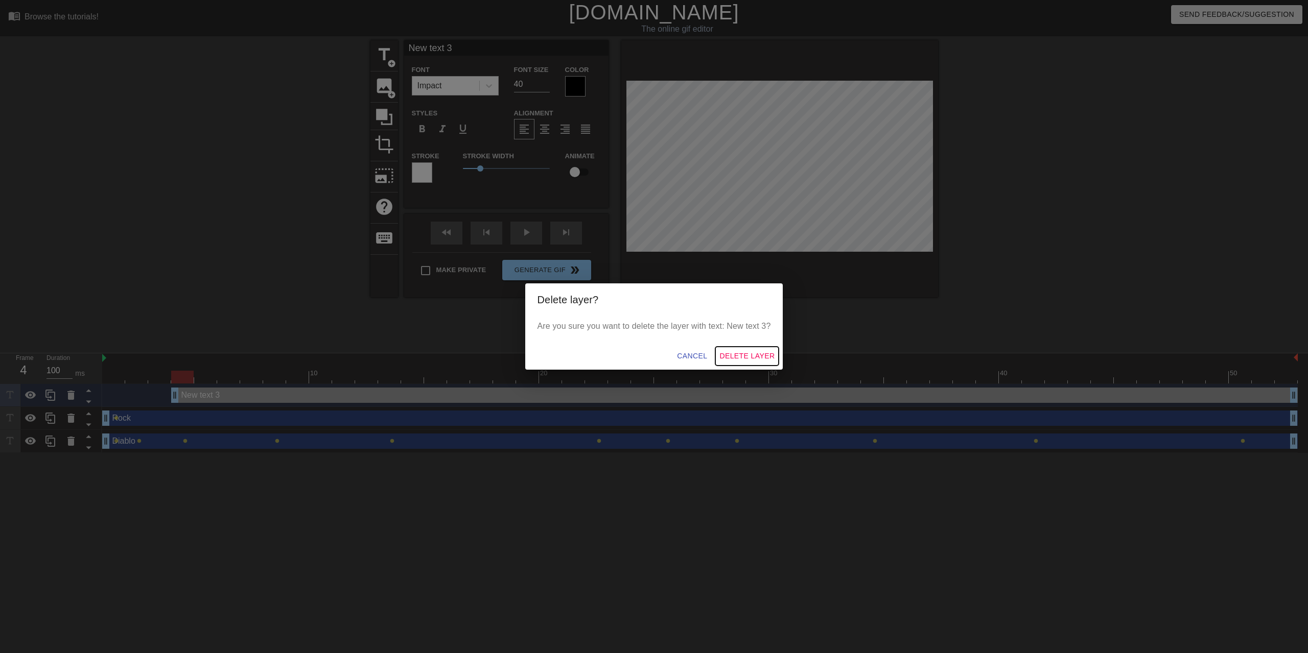
click at [761, 359] on span "Delete Layer" at bounding box center [746, 356] width 55 height 13
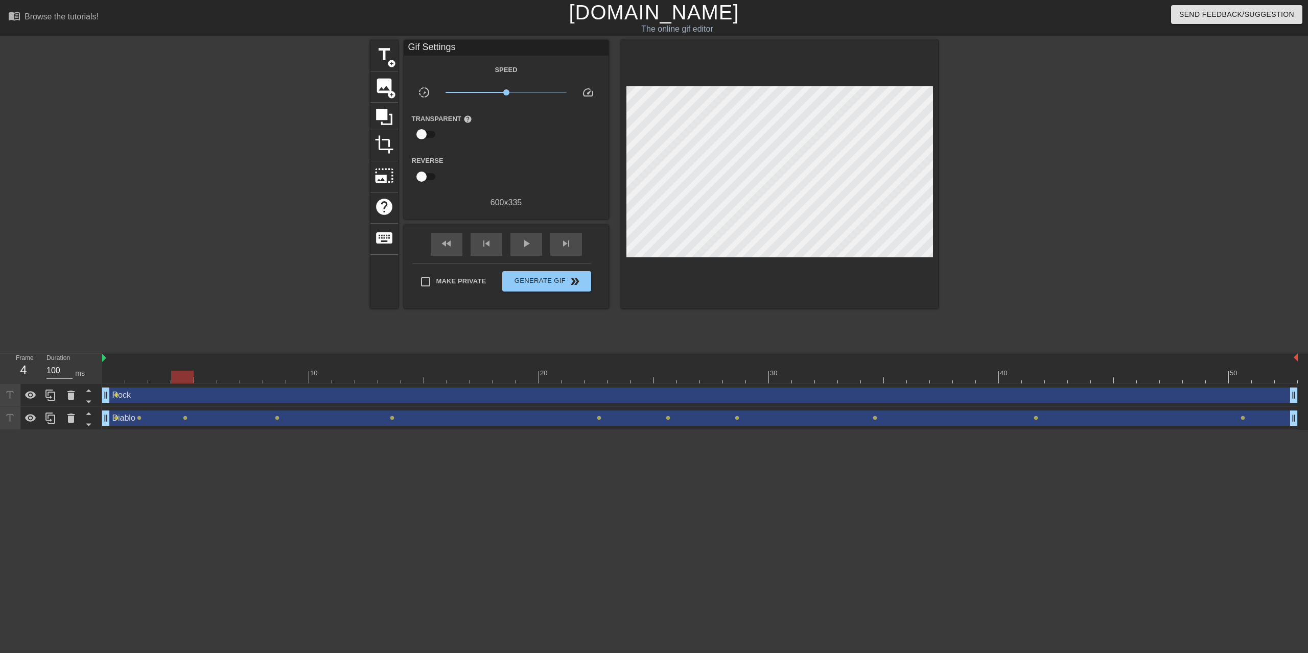
click at [165, 411] on div "Diablo drag_handle drag_handle" at bounding box center [699, 418] width 1195 height 15
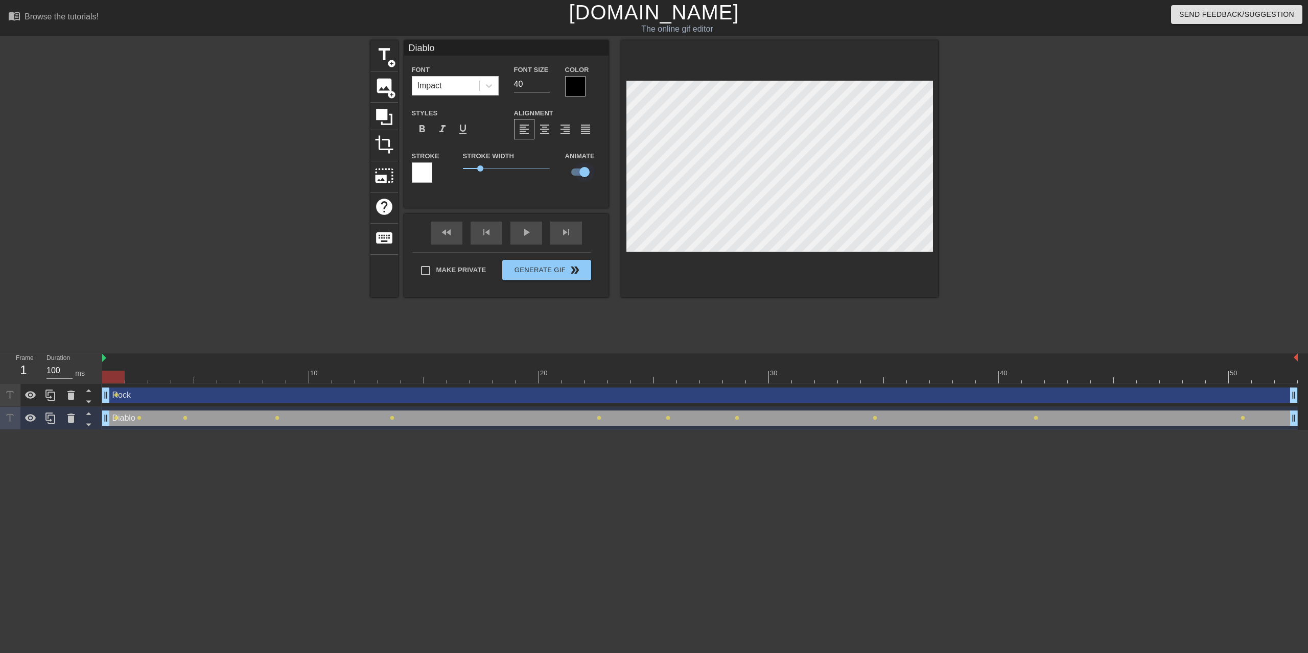
click at [582, 173] on input "checkbox" at bounding box center [584, 171] width 58 height 19
checkbox input "false"
type input "Rock"
checkbox input "true"
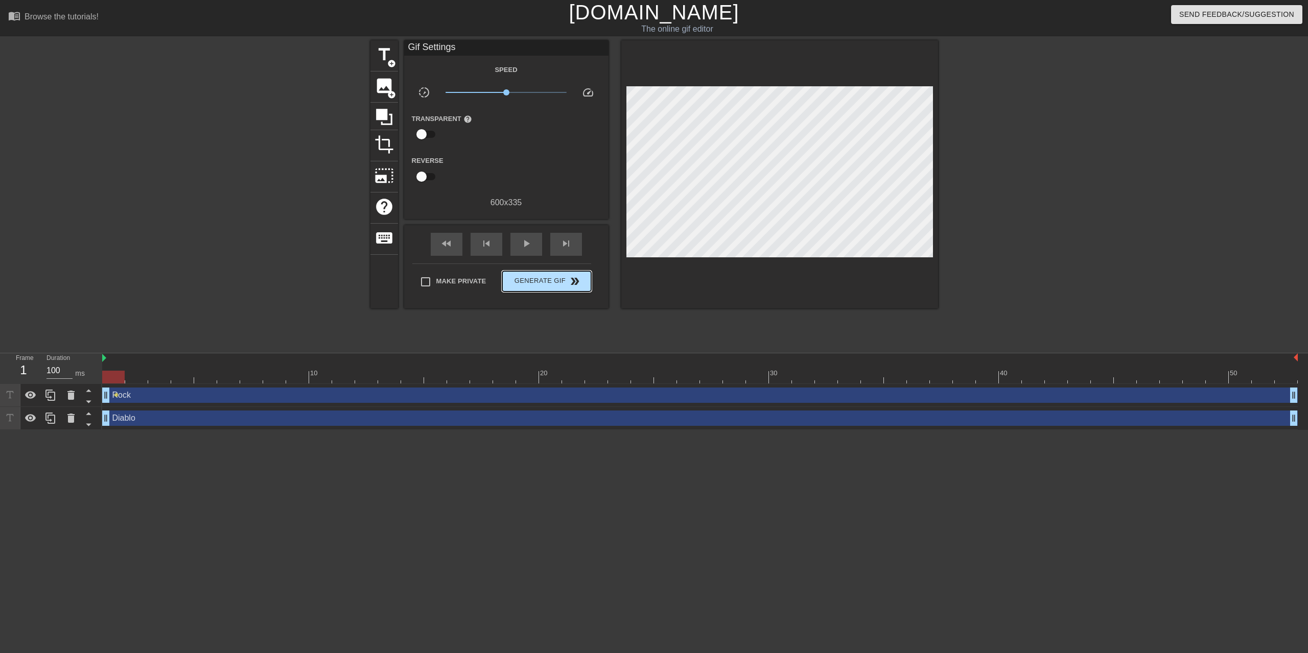
click at [547, 269] on div "Make Private Generate Gif double_arrow" at bounding box center [501, 284] width 179 height 40
click at [556, 281] on span "Generate Gif double_arrow" at bounding box center [546, 281] width 80 height 12
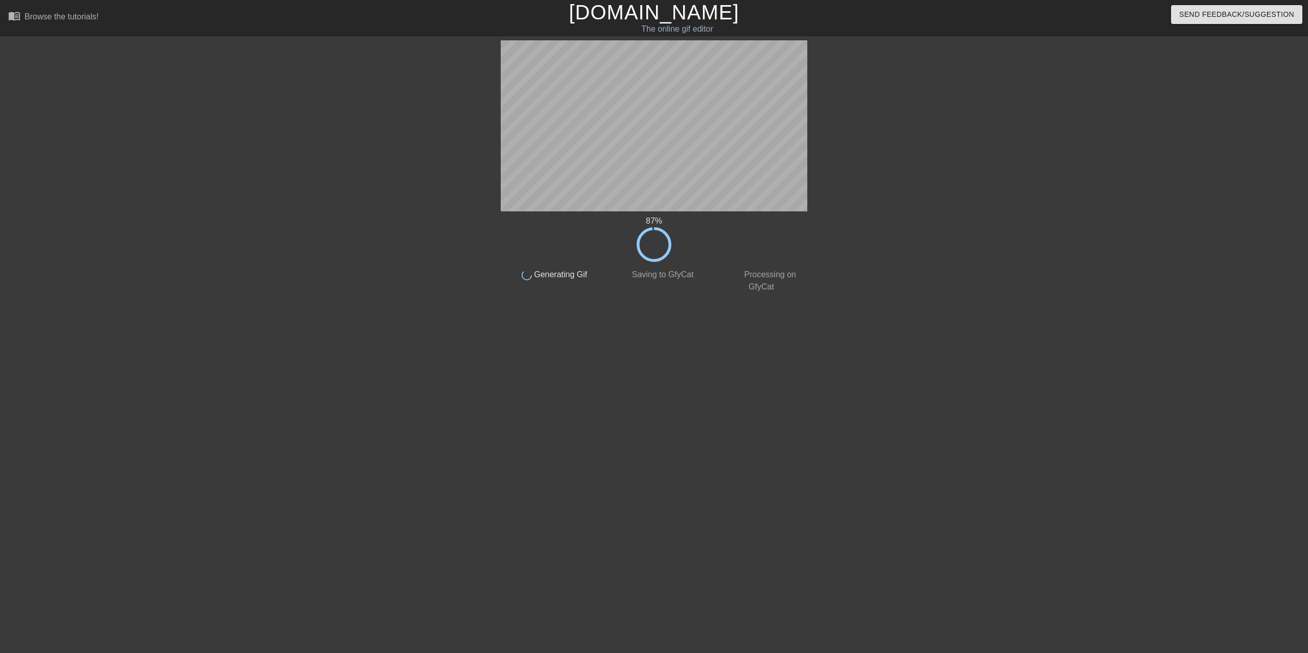
drag, startPoint x: 978, startPoint y: 327, endPoint x: 981, endPoint y: 332, distance: 6.0
click at [976, 331] on html "menu_book Browse the tutorials! Gifntext.com The online gif editor Send Feedbac…" at bounding box center [654, 175] width 1308 height 351
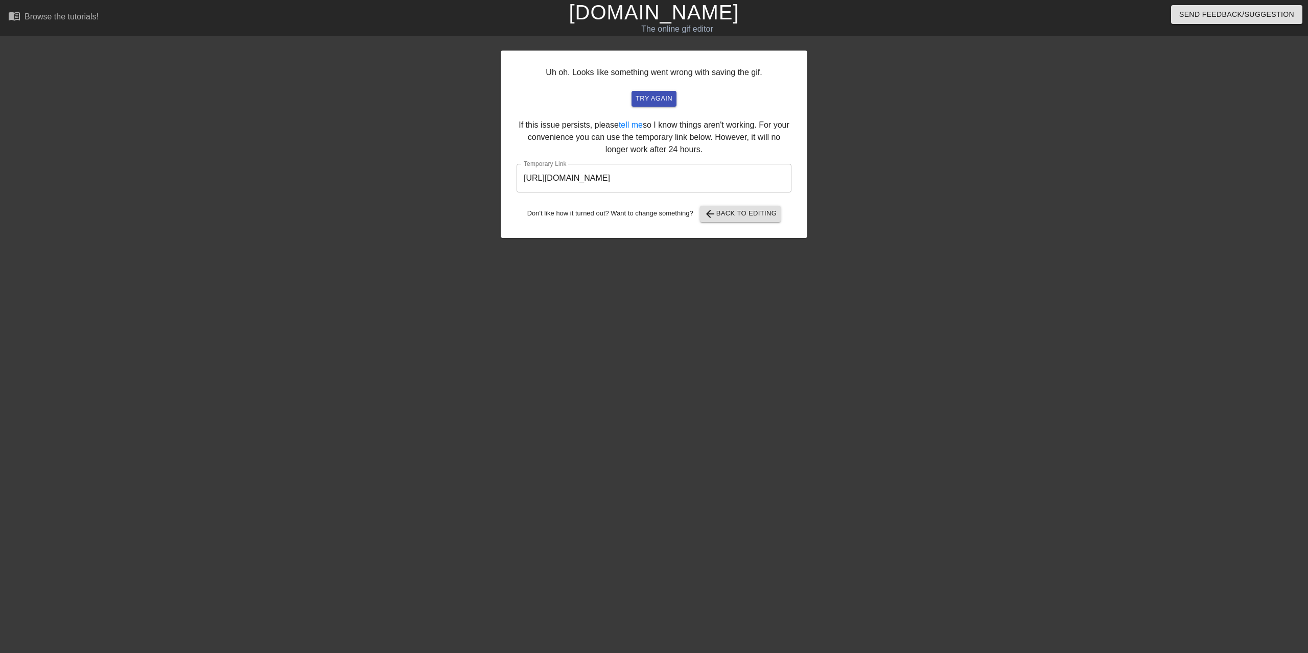
click at [729, 172] on input "https://www.gifntext.com/temp_generations/tsmBKx90.gif" at bounding box center [653, 178] width 275 height 29
drag, startPoint x: 742, startPoint y: 180, endPoint x: 463, endPoint y: 180, distance: 278.4
click at [516, 180] on input "https://www.gifntext.com/temp_generations/tsmBKx90.gif" at bounding box center [653, 178] width 275 height 29
